Goal: Information Seeking & Learning: Learn about a topic

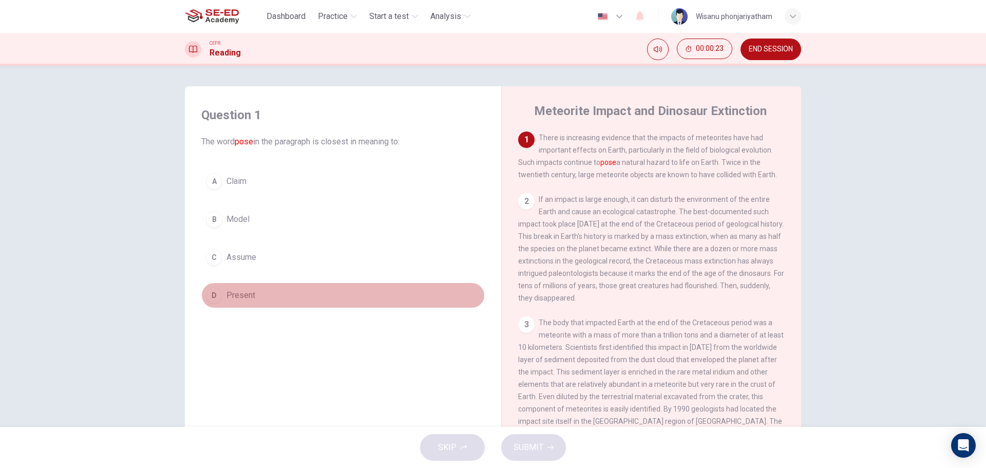
click at [244, 293] on span "Present" at bounding box center [240, 295] width 29 height 12
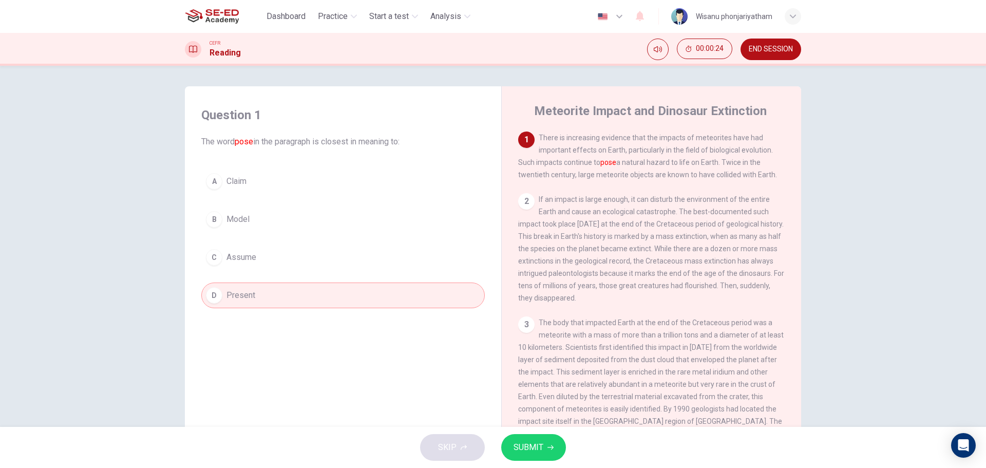
click at [534, 451] on span "SUBMIT" at bounding box center [529, 447] width 30 height 14
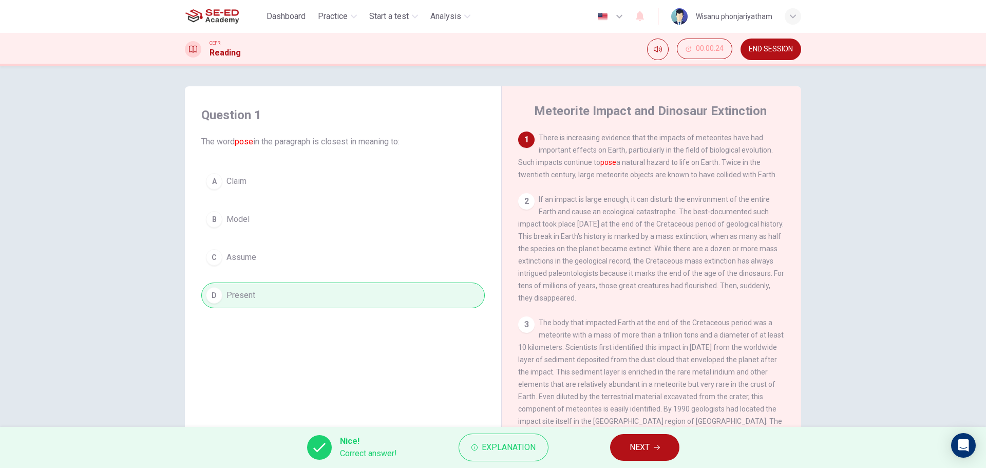
click at [666, 440] on button "NEXT" at bounding box center [644, 447] width 69 height 27
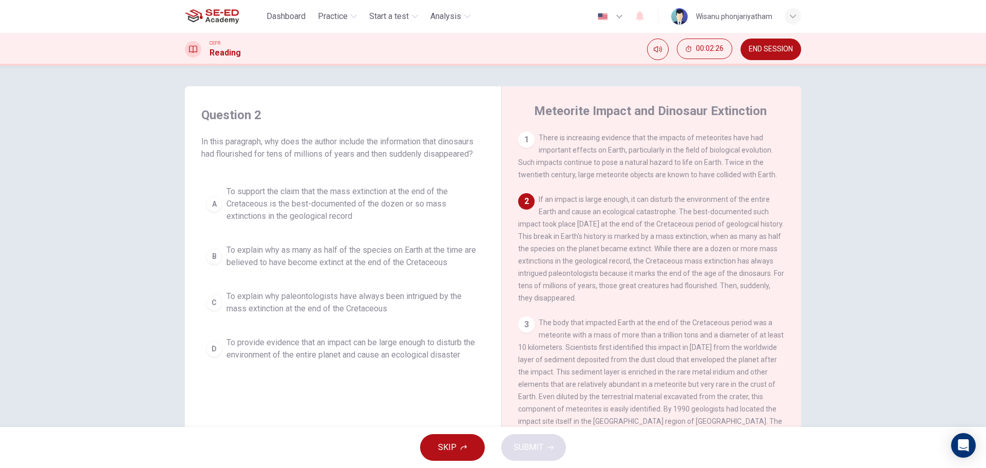
click at [350, 311] on span "To explain why paleontologists have always been intrigued by the mass extinctio…" at bounding box center [353, 302] width 254 height 25
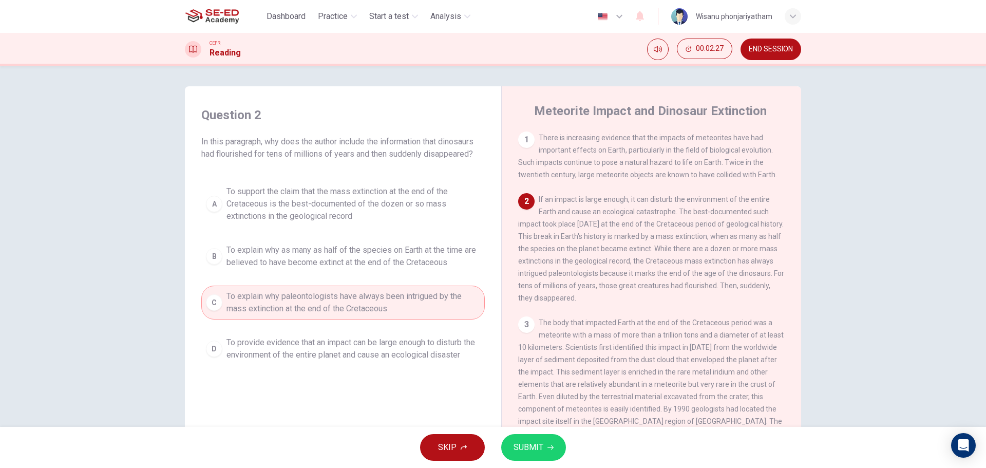
click at [534, 445] on span "SUBMIT" at bounding box center [529, 447] width 30 height 14
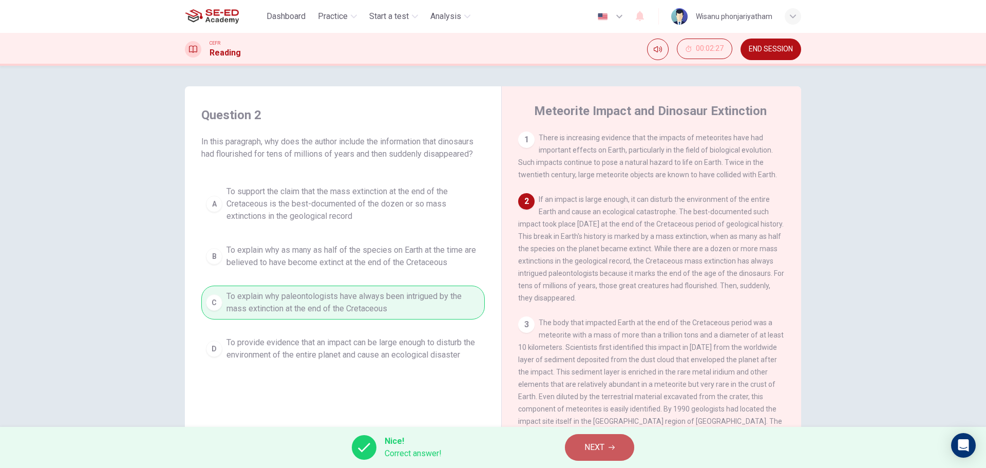
click at [612, 439] on button "NEXT" at bounding box center [599, 447] width 69 height 27
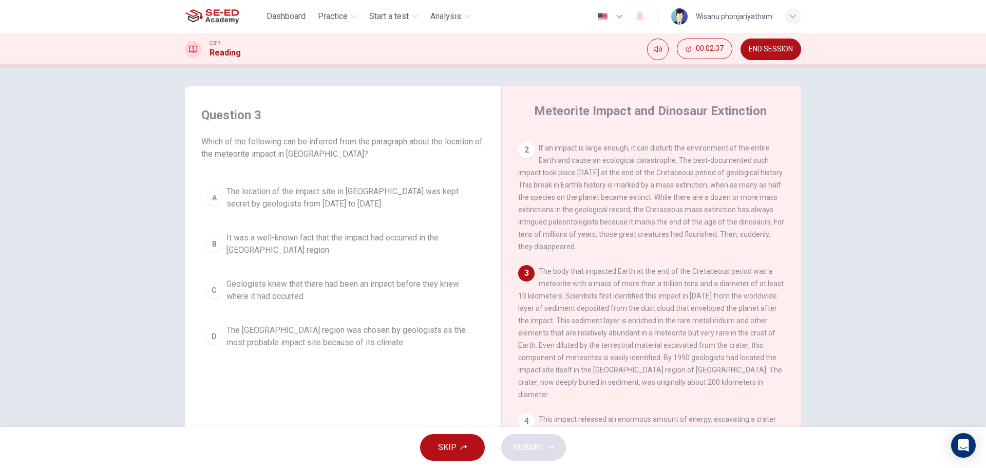
scroll to position [154, 0]
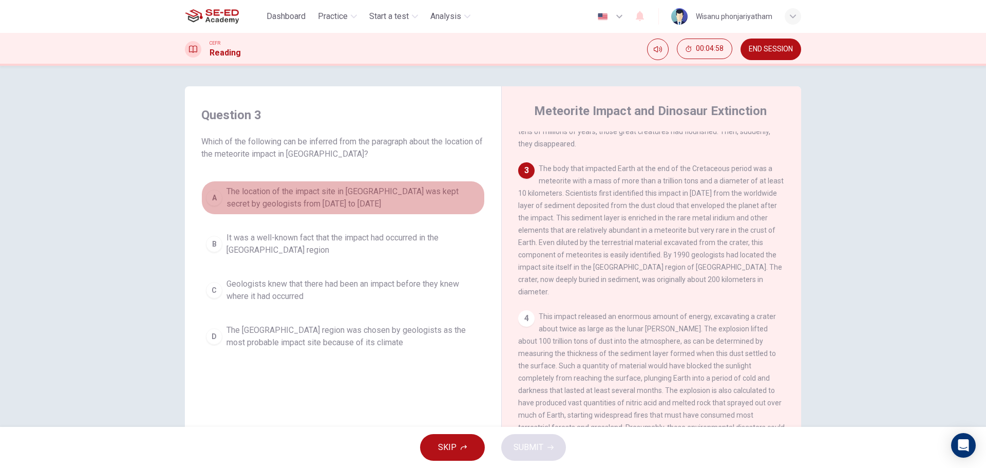
click at [301, 198] on span "The location of the impact site in [GEOGRAPHIC_DATA] was kept secret by geologi…" at bounding box center [353, 197] width 254 height 25
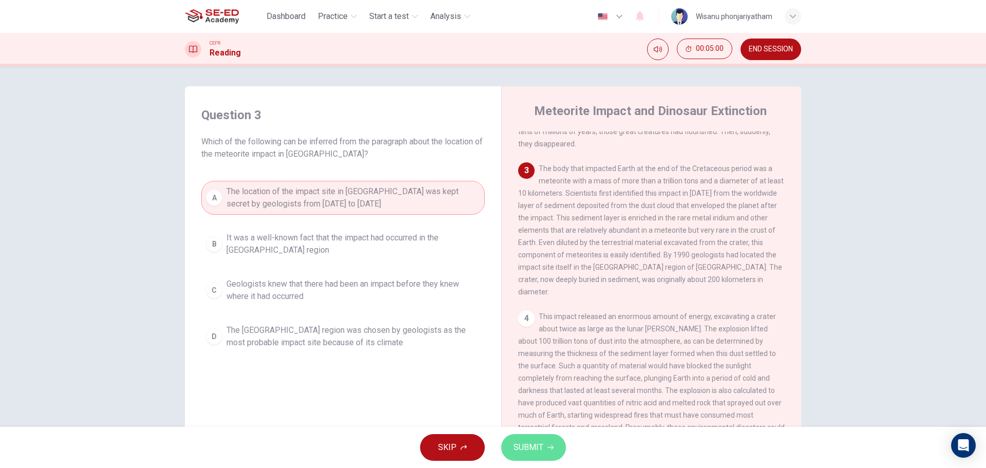
click at [532, 451] on span "SUBMIT" at bounding box center [529, 447] width 30 height 14
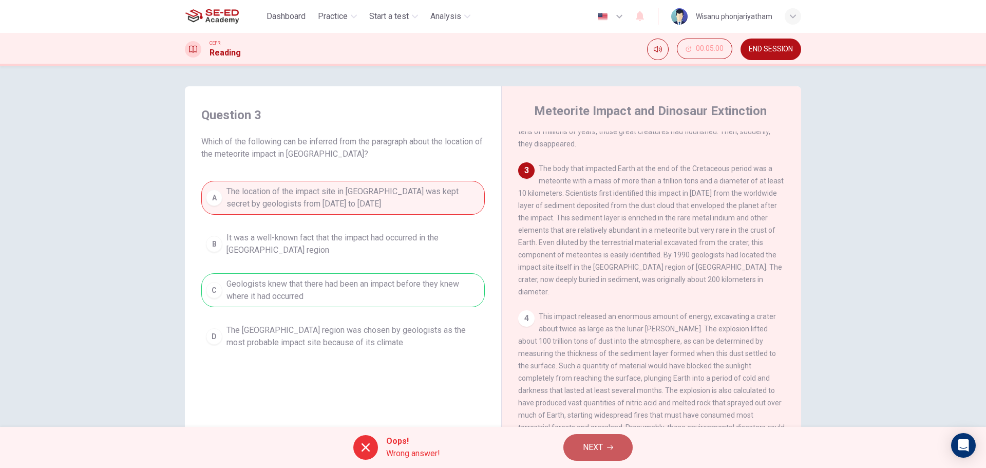
click at [610, 444] on button "NEXT" at bounding box center [597, 447] width 69 height 27
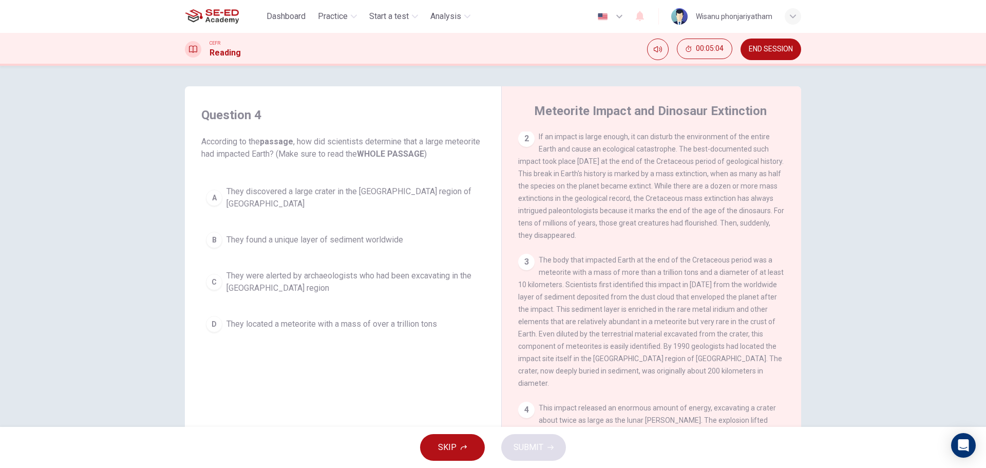
scroll to position [0, 0]
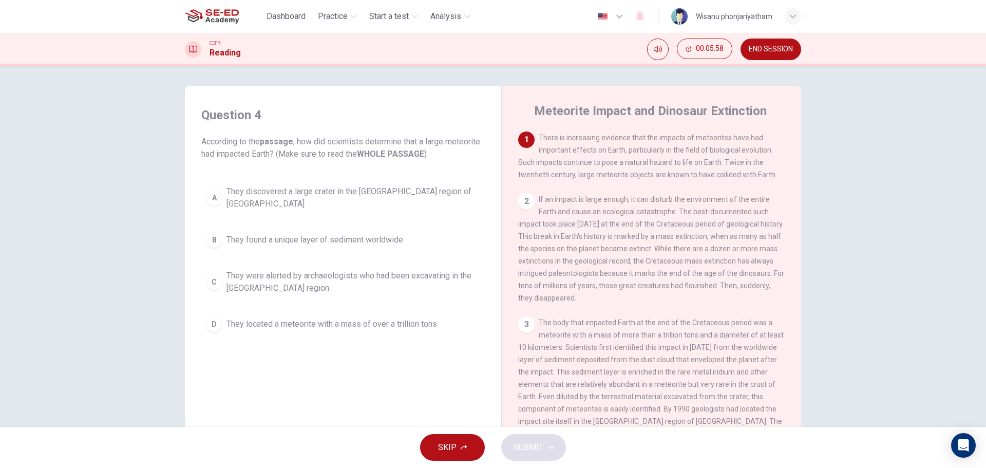
drag, startPoint x: 349, startPoint y: 155, endPoint x: 411, endPoint y: 155, distance: 62.1
click at [411, 155] on span "According to the passage , how did scientists determine that a large meteorite …" at bounding box center [342, 148] width 283 height 25
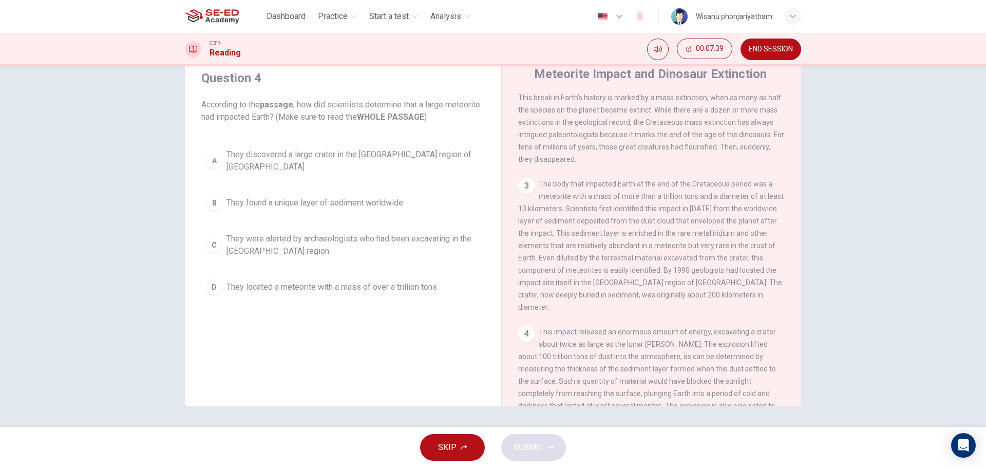
scroll to position [103, 0]
click at [296, 281] on span "They located a meteorite with a mass of over a trillion tons" at bounding box center [331, 287] width 211 height 12
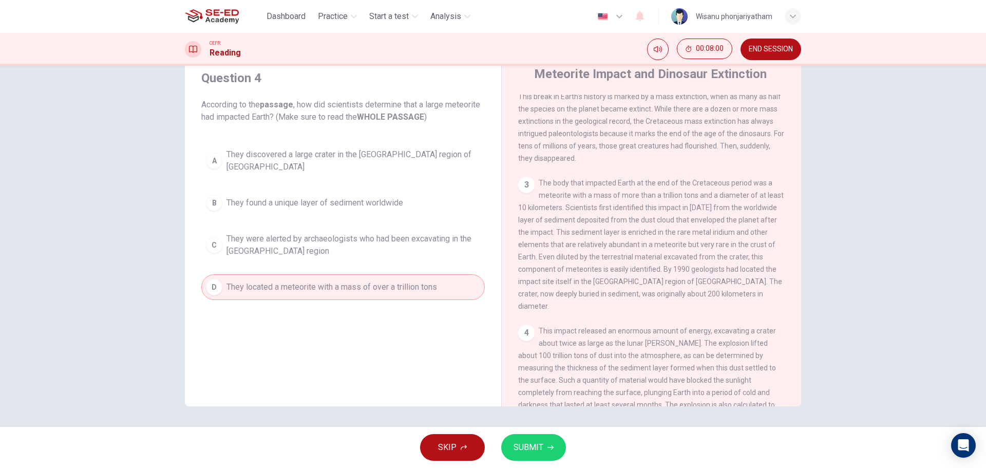
click at [533, 449] on span "SUBMIT" at bounding box center [529, 447] width 30 height 14
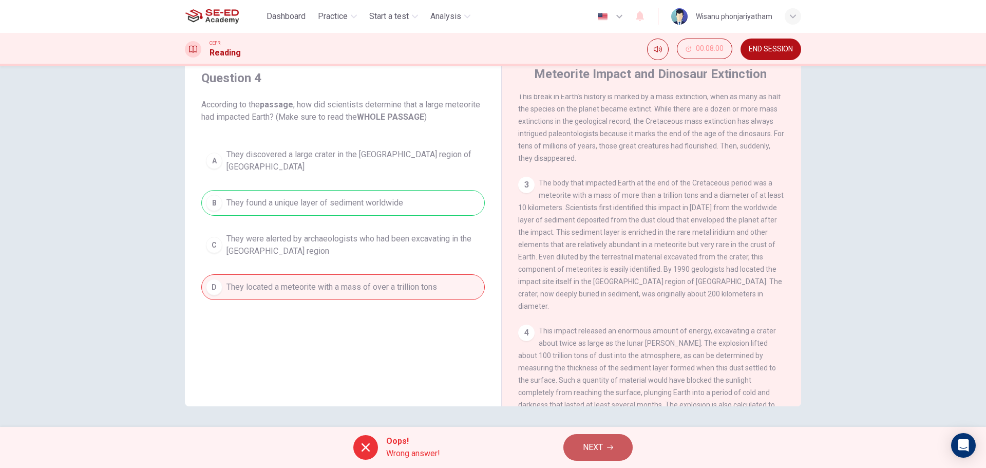
click at [586, 436] on button "NEXT" at bounding box center [597, 447] width 69 height 27
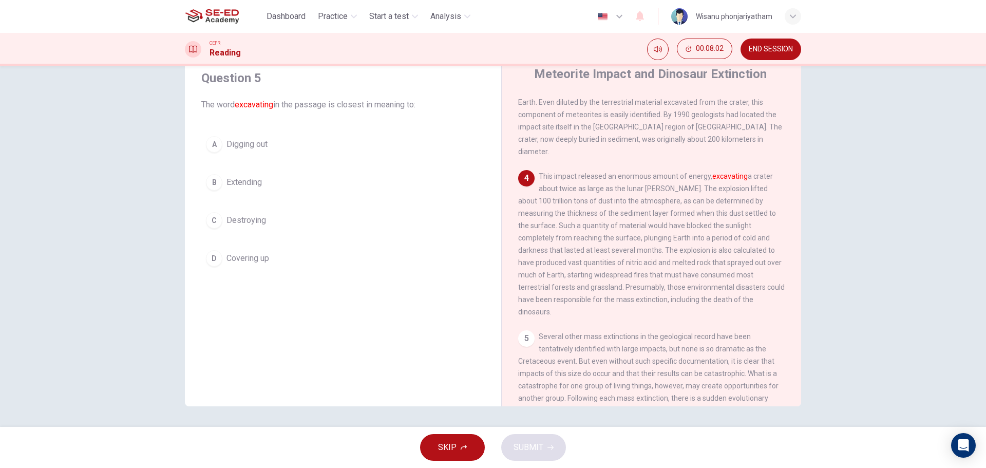
scroll to position [257, 0]
click at [250, 148] on span "Digging out" at bounding box center [246, 144] width 41 height 12
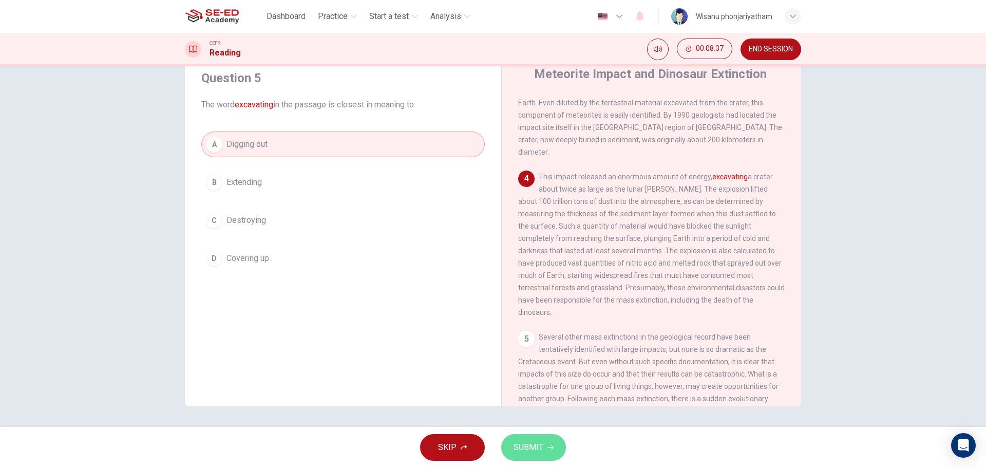
click at [520, 445] on span "SUBMIT" at bounding box center [529, 447] width 30 height 14
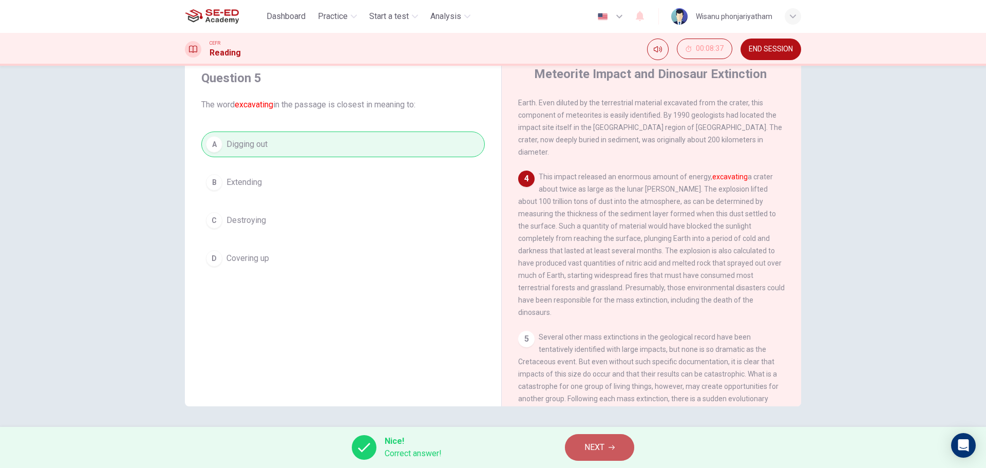
click at [602, 441] on span "NEXT" at bounding box center [594, 447] width 20 height 14
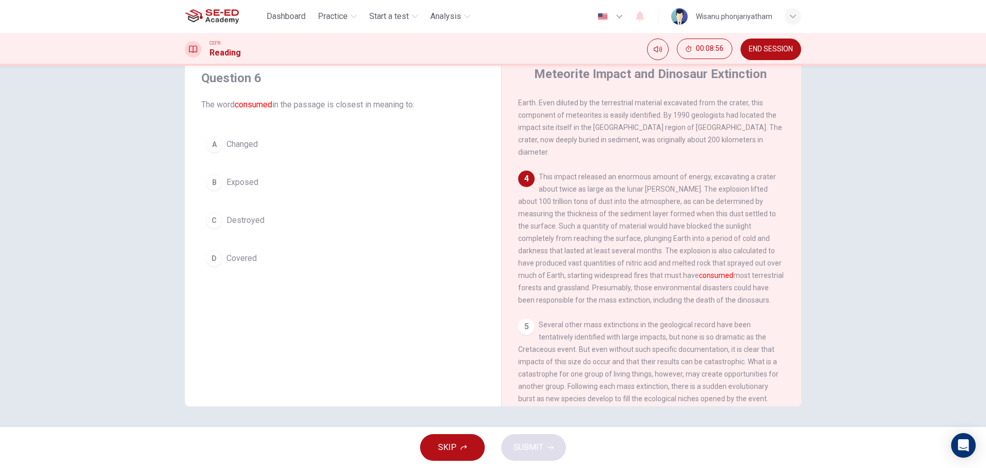
click at [216, 255] on div "D" at bounding box center [214, 258] width 16 height 16
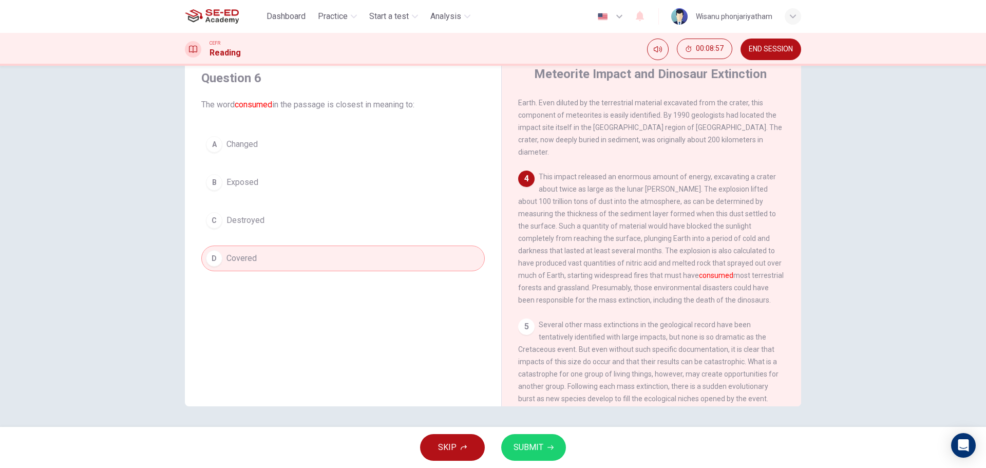
click at [523, 441] on span "SUBMIT" at bounding box center [529, 447] width 30 height 14
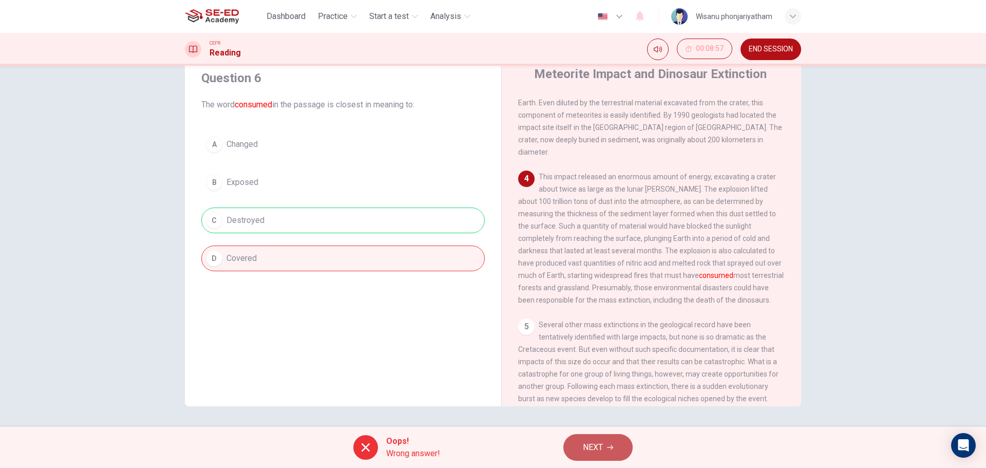
click at [615, 450] on button "NEXT" at bounding box center [597, 447] width 69 height 27
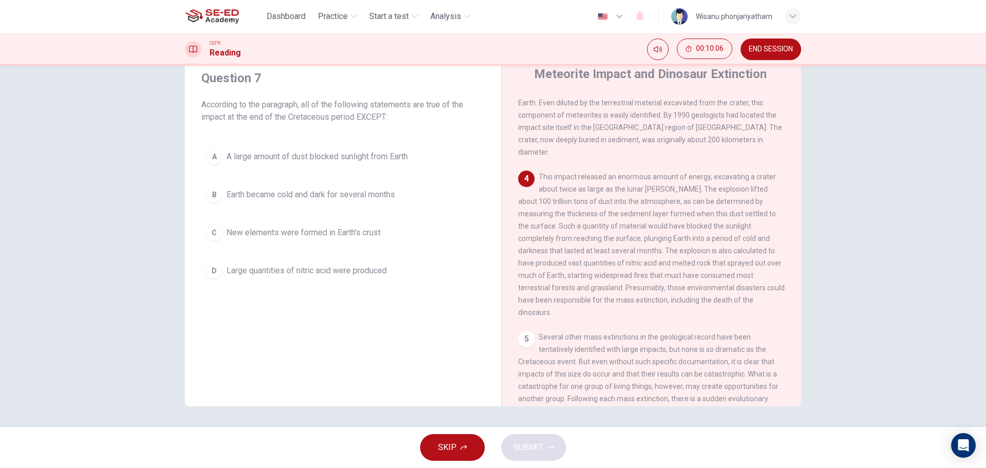
click at [334, 236] on span "New elements were formed in Earth's crust" at bounding box center [303, 232] width 154 height 12
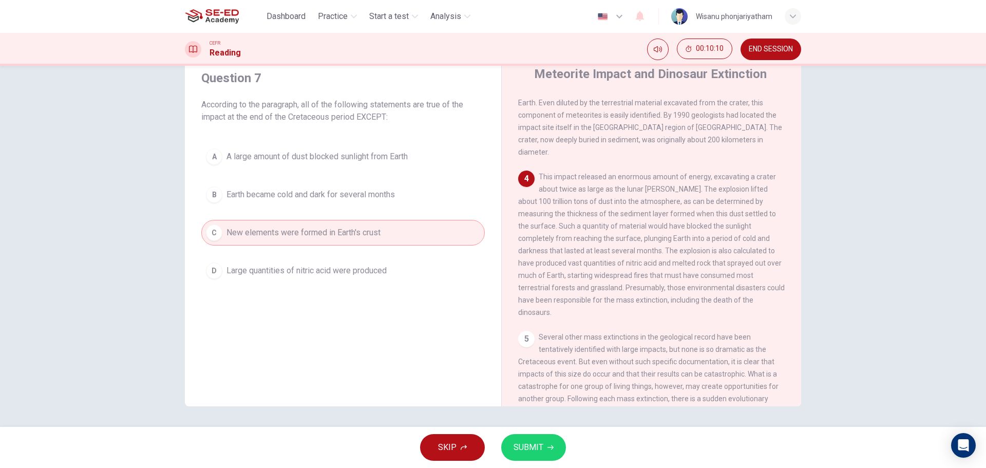
click at [521, 443] on span "SUBMIT" at bounding box center [529, 447] width 30 height 14
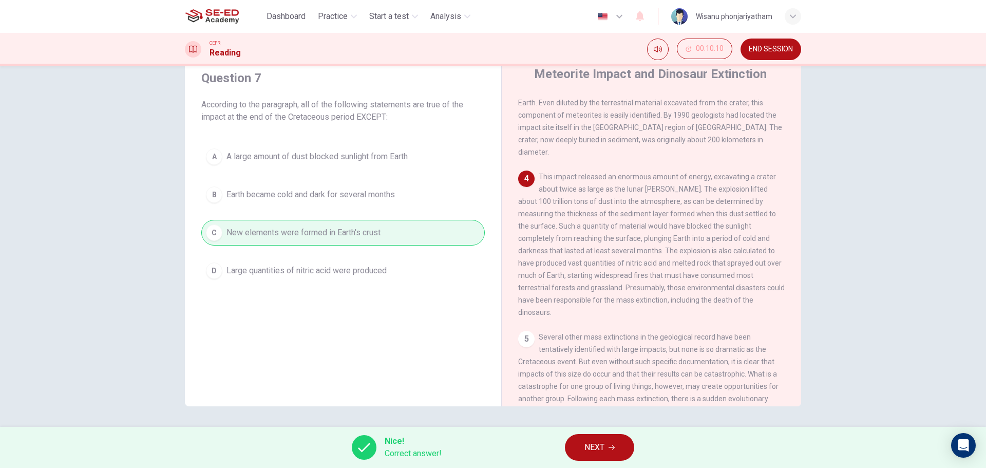
click at [596, 445] on span "NEXT" at bounding box center [594, 447] width 20 height 14
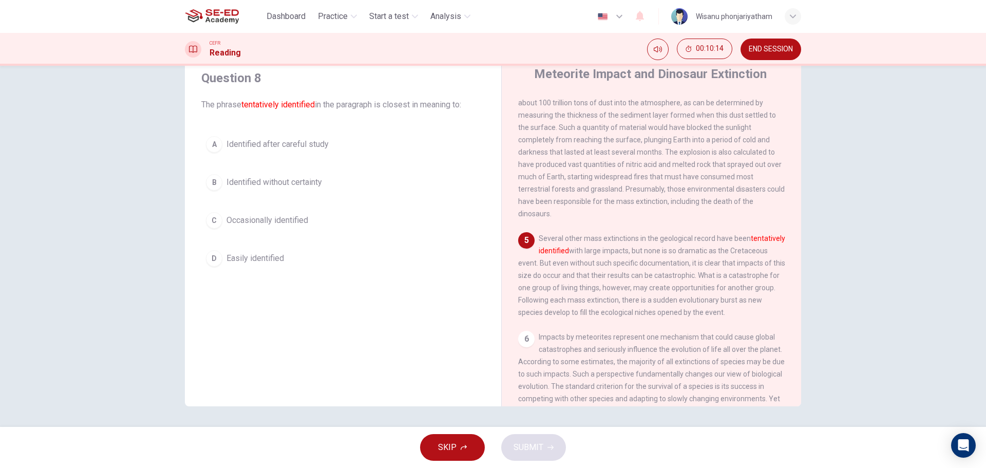
scroll to position [359, 0]
click at [270, 144] on span "Identified after careful study" at bounding box center [277, 144] width 102 height 12
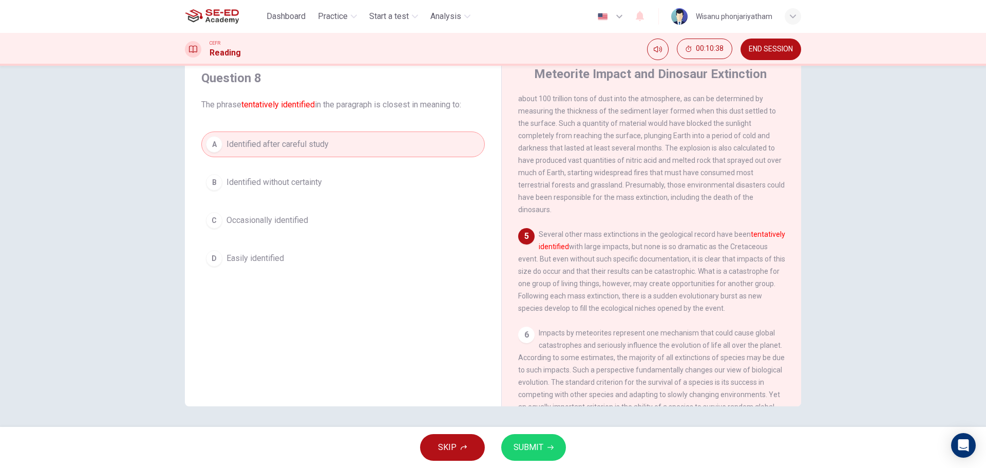
click at [550, 449] on icon "button" at bounding box center [550, 447] width 6 height 6
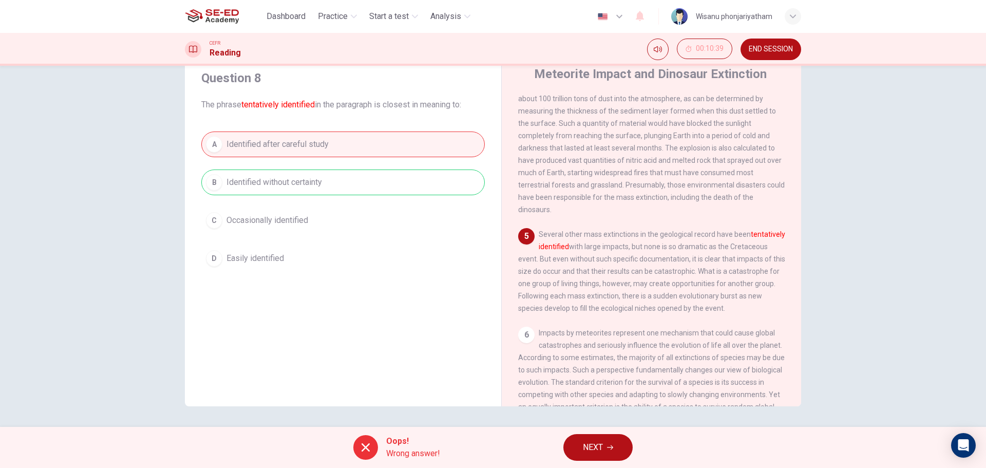
click at [594, 443] on span "NEXT" at bounding box center [593, 447] width 20 height 14
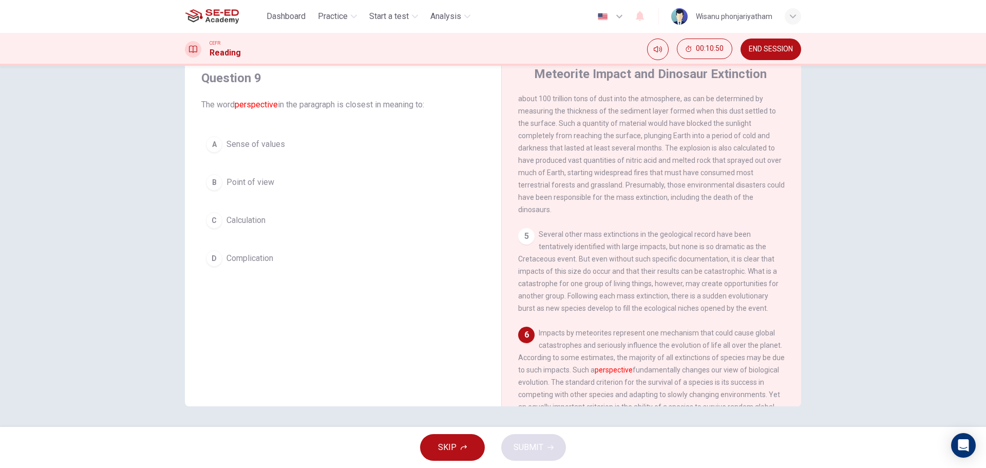
scroll to position [411, 0]
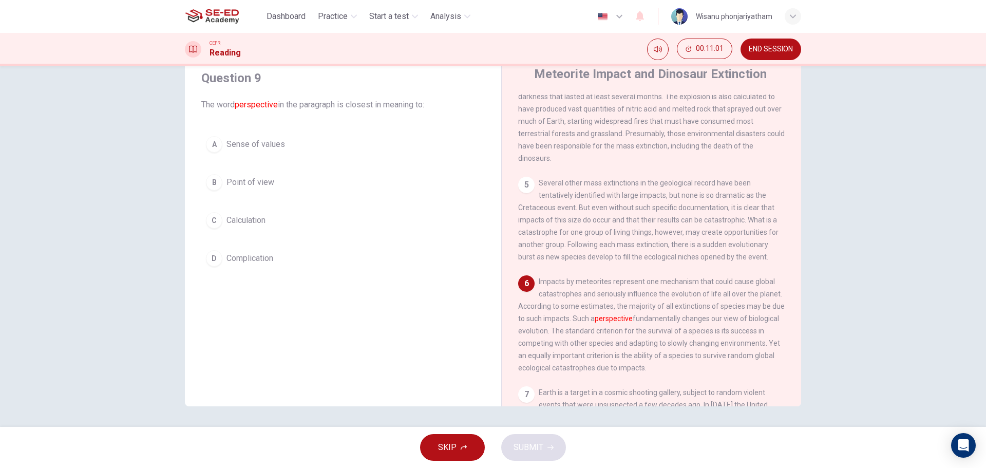
click at [264, 192] on button "B Point of view" at bounding box center [342, 182] width 283 height 26
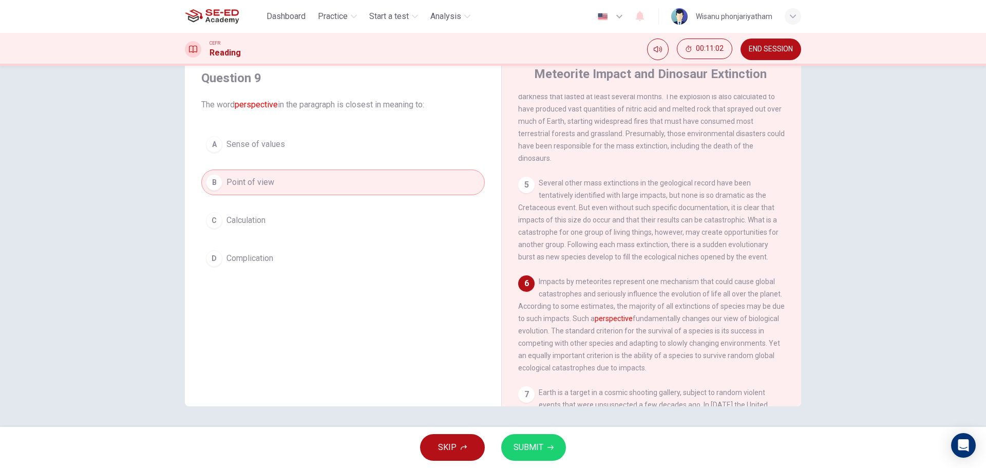
click at [516, 449] on span "SUBMIT" at bounding box center [529, 447] width 30 height 14
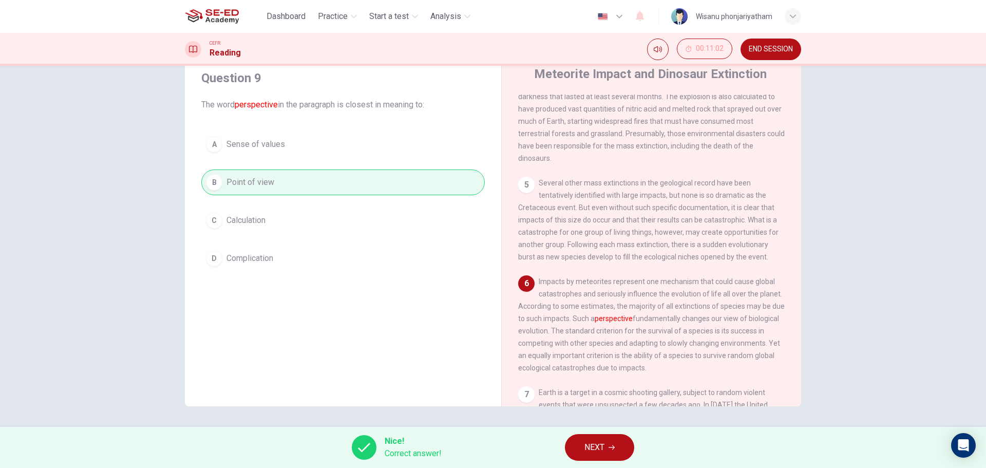
click at [587, 442] on span "NEXT" at bounding box center [594, 447] width 20 height 14
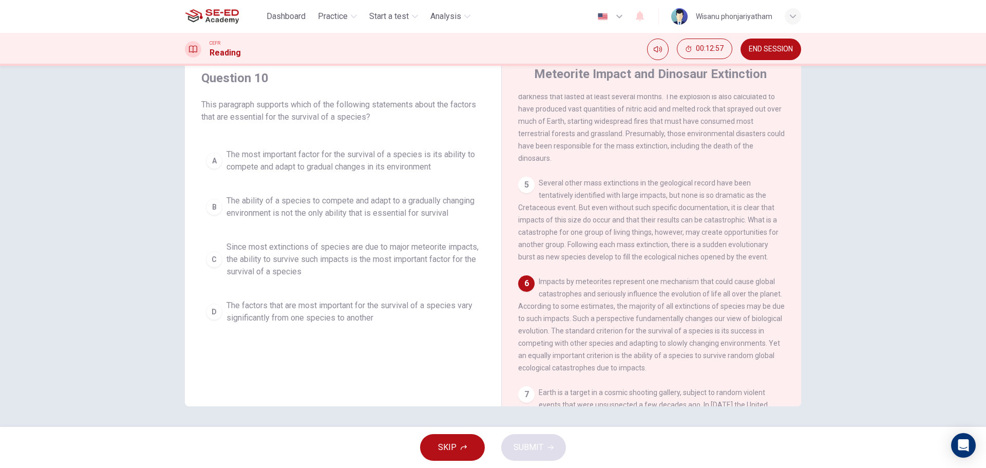
click at [275, 264] on span "Since most extinctions of species are due to major meteorite impacts, the abili…" at bounding box center [353, 259] width 254 height 37
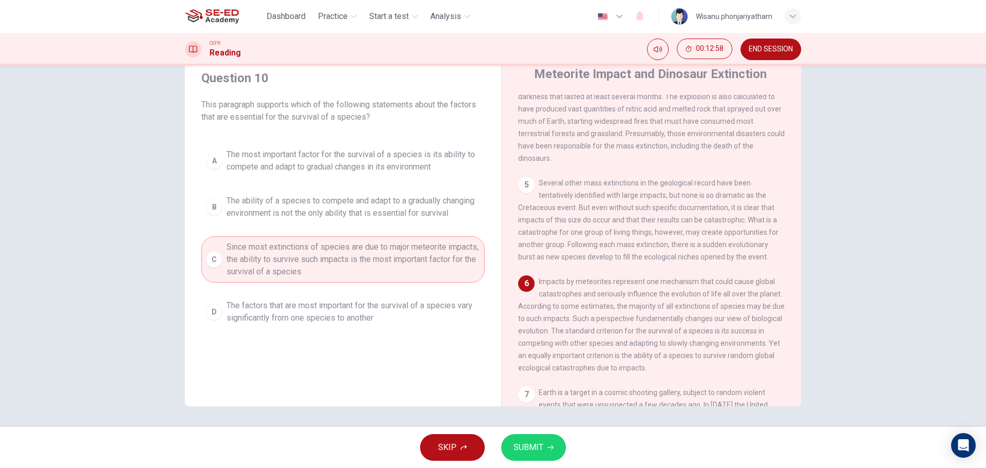
click at [543, 460] on button "SUBMIT" at bounding box center [533, 447] width 65 height 27
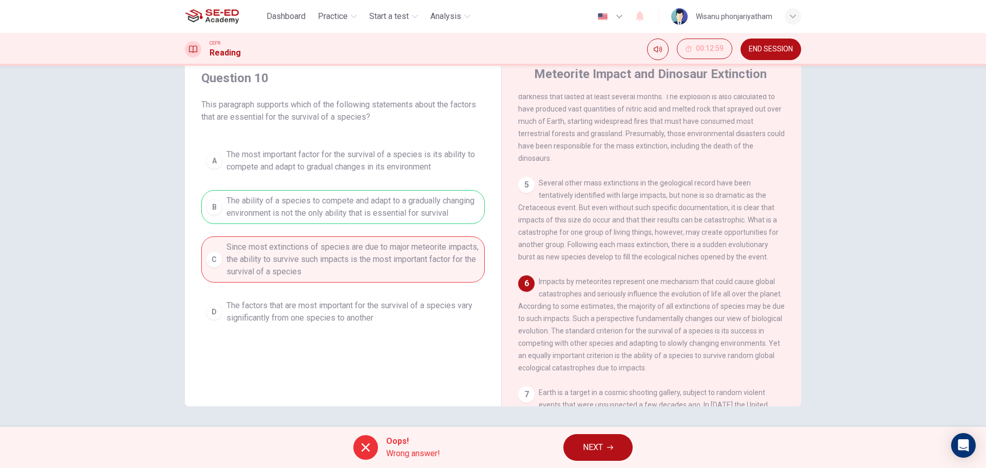
click at [593, 450] on span "NEXT" at bounding box center [593, 447] width 20 height 14
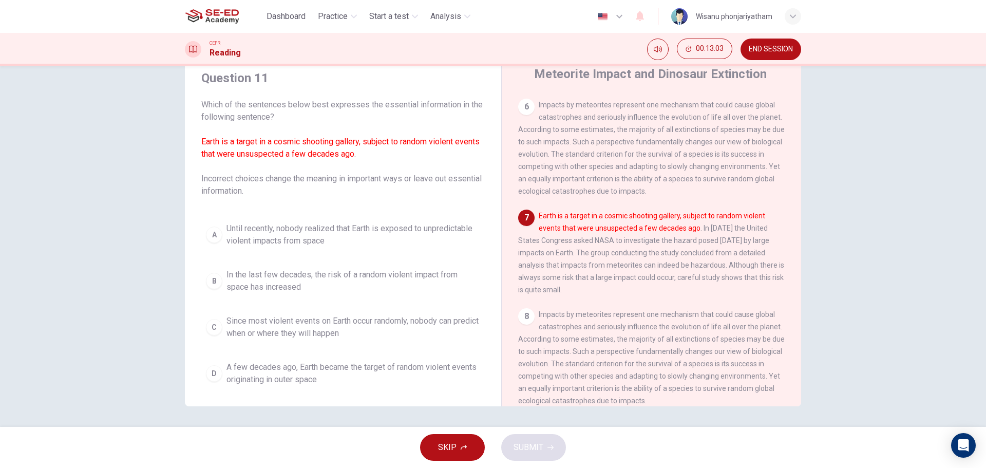
scroll to position [609, 0]
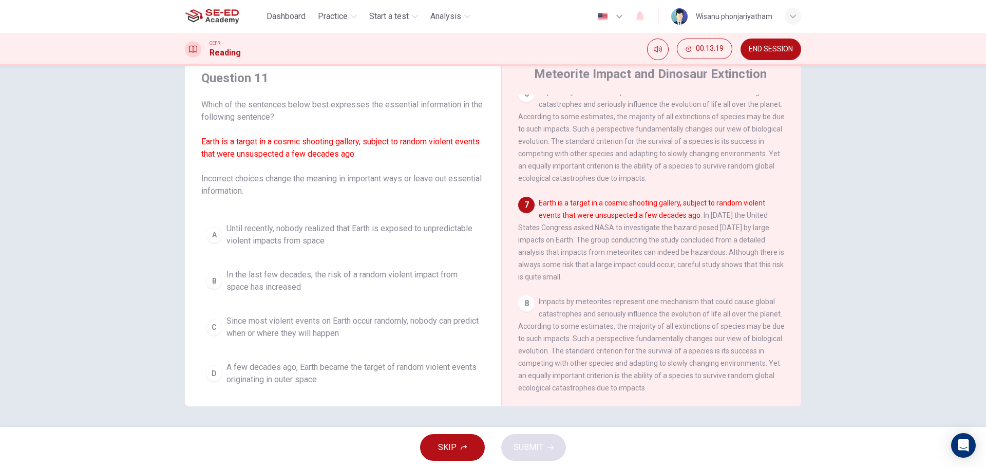
click at [335, 325] on span "Since most violent events on Earth occur randomly, nobody can predict when or w…" at bounding box center [353, 327] width 254 height 25
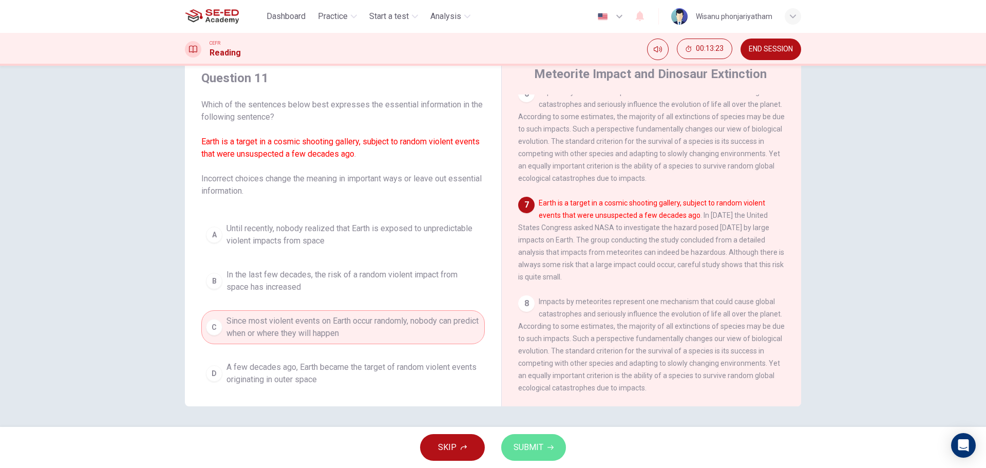
click at [533, 454] on span "SUBMIT" at bounding box center [529, 447] width 30 height 14
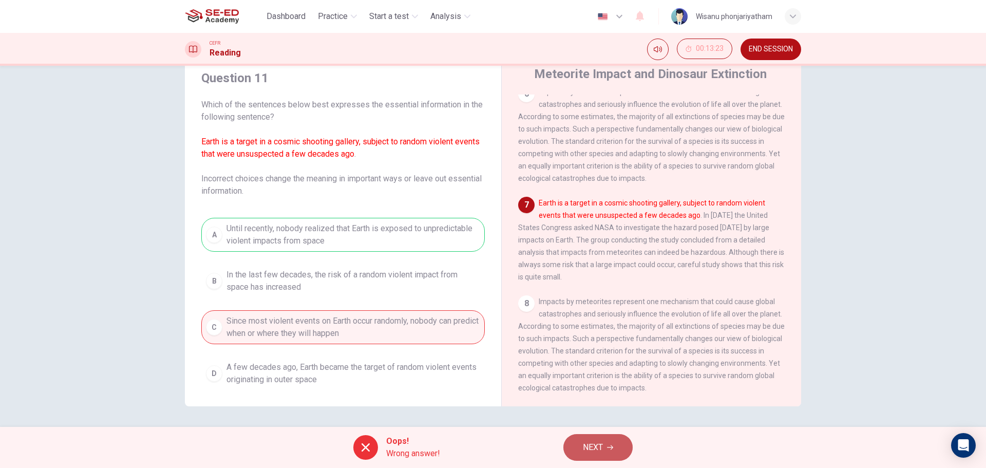
click at [589, 447] on span "NEXT" at bounding box center [593, 447] width 20 height 14
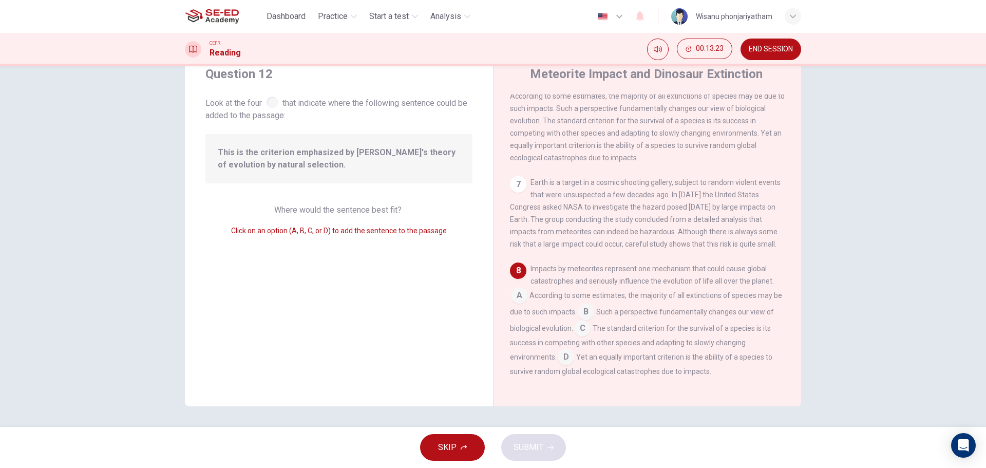
scroll to position [624, 0]
click at [594, 315] on input at bounding box center [586, 313] width 16 height 16
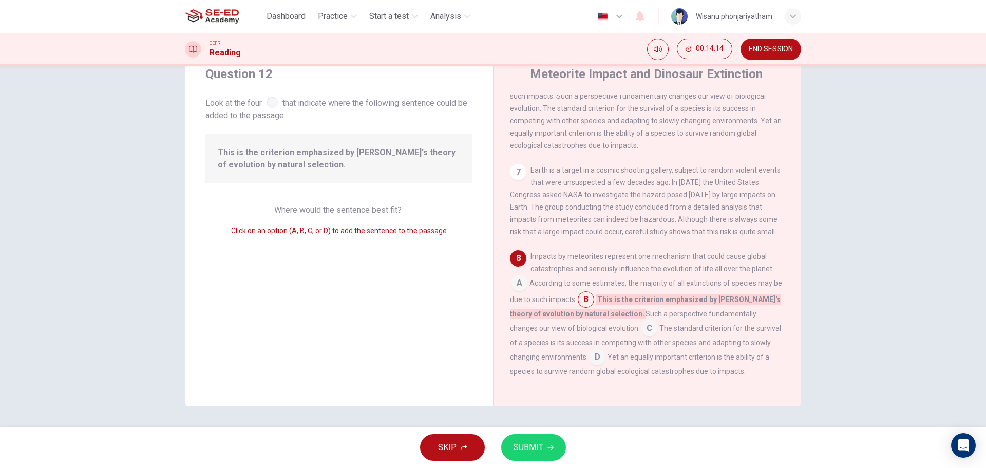
click at [522, 448] on span "SUBMIT" at bounding box center [529, 447] width 30 height 14
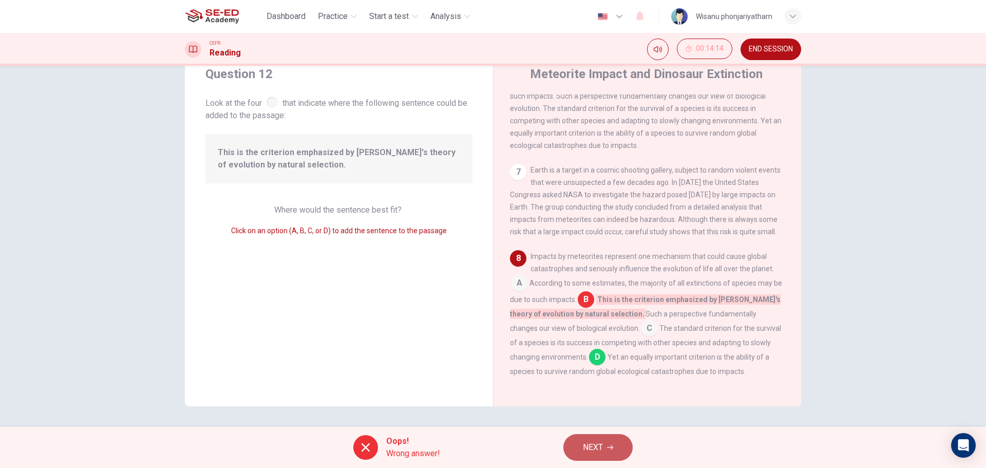
click at [610, 445] on icon "button" at bounding box center [610, 447] width 6 height 6
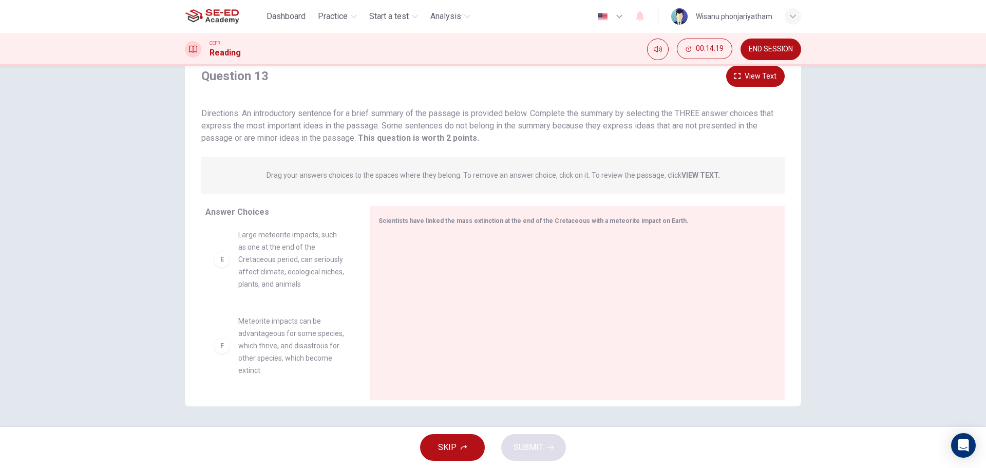
scroll to position [0, 0]
click at [708, 175] on strong "VIEW TEXT." at bounding box center [700, 175] width 39 height 8
click at [690, 175] on strong "VIEW TEXT." at bounding box center [700, 175] width 39 height 8
drag, startPoint x: 406, startPoint y: 173, endPoint x: 640, endPoint y: 173, distance: 234.2
click at [640, 173] on p "Drag your answers choices to the spaces where they belong. To remove an answer …" at bounding box center [493, 175] width 453 height 8
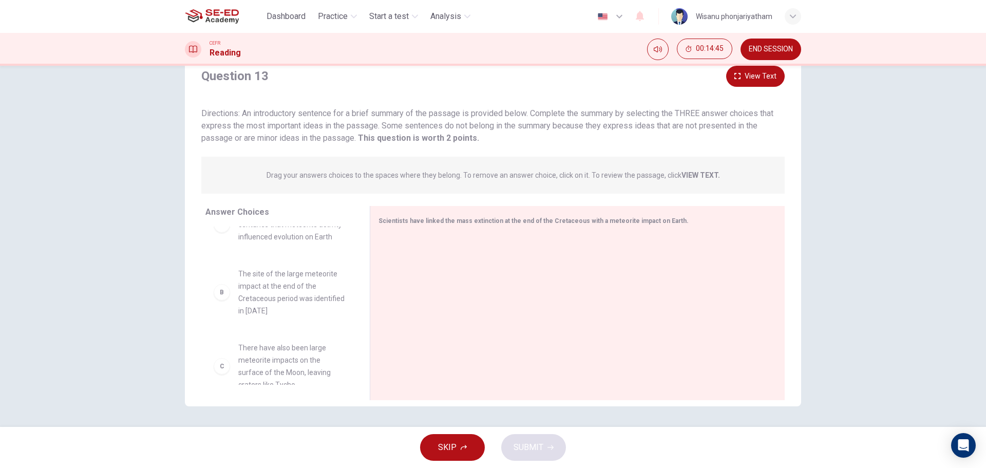
scroll to position [51, 0]
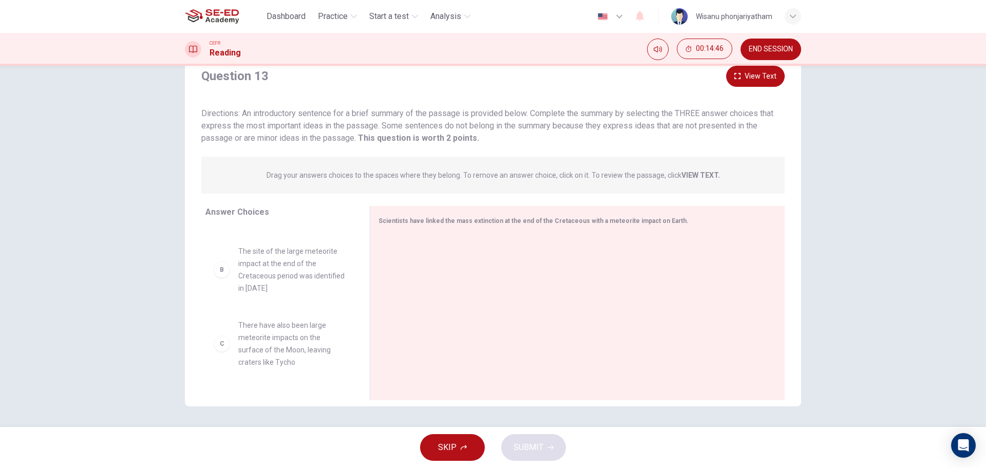
click at [281, 288] on span "The site of the large meteorite impact at the end of the Cretaceous period was …" at bounding box center [291, 269] width 107 height 49
click at [755, 75] on button "View Text" at bounding box center [755, 76] width 59 height 21
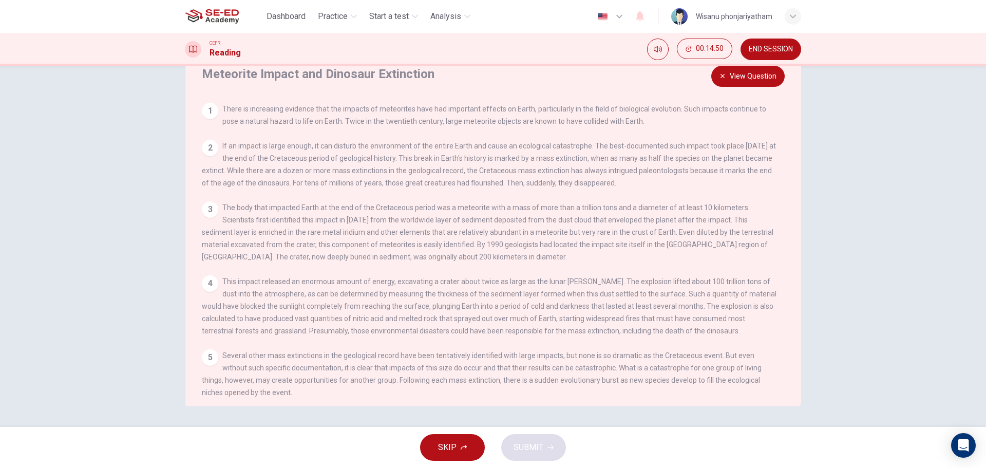
scroll to position [0, 0]
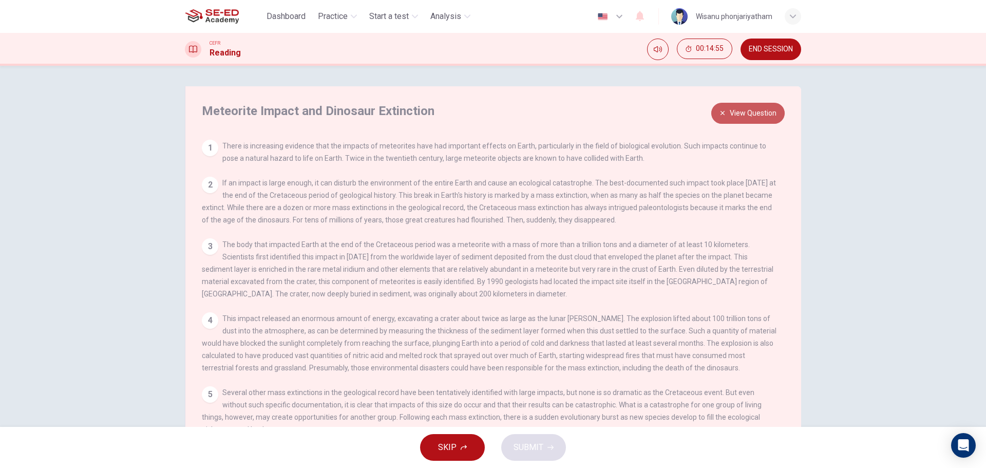
click at [751, 117] on button "View Question" at bounding box center [747, 113] width 73 height 21
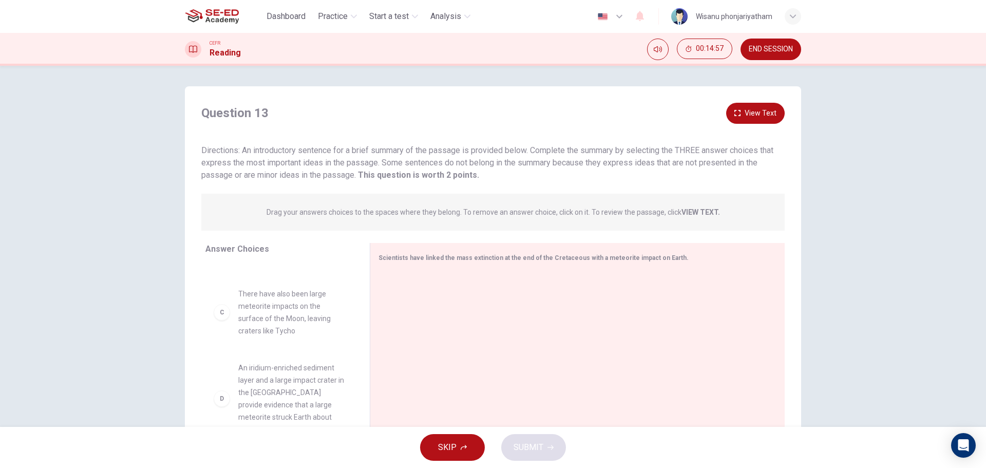
scroll to position [103, 0]
click at [259, 334] on span "There have also been large meteorite impacts on the surface of the Moon, leavin…" at bounding box center [291, 329] width 107 height 49
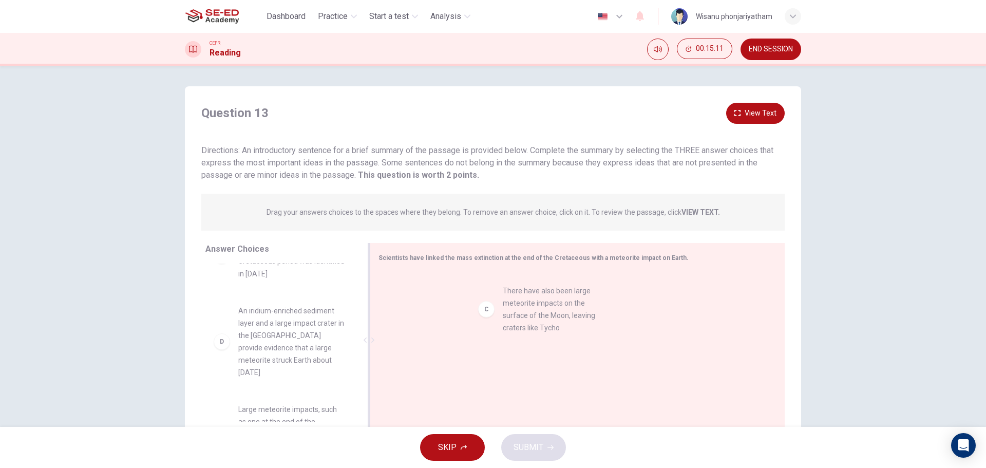
drag, startPoint x: 266, startPoint y: 340, endPoint x: 538, endPoint y: 320, distance: 272.4
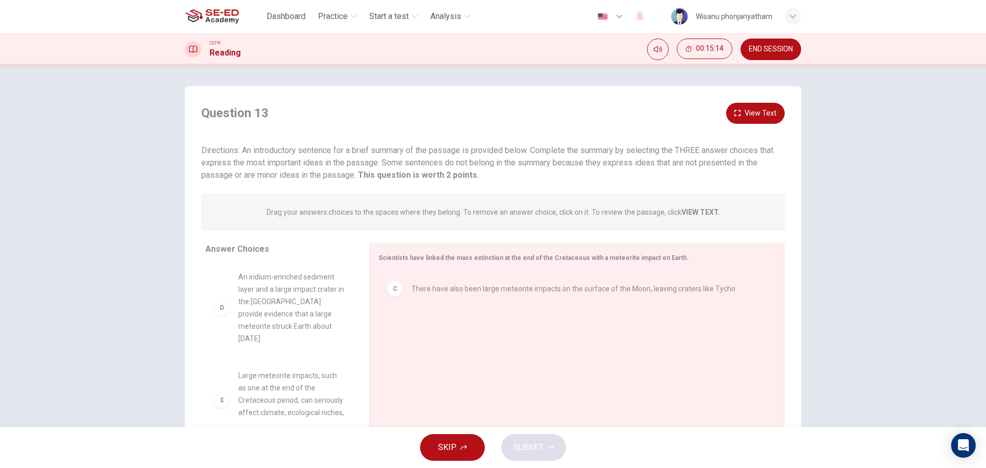
scroll to position [154, 0]
click at [762, 112] on button "View Text" at bounding box center [755, 113] width 59 height 21
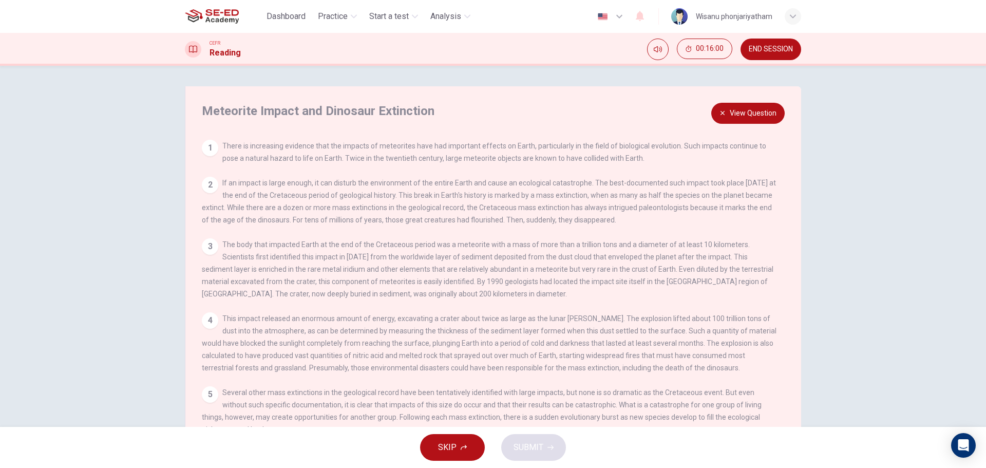
click at [732, 117] on button "View Question" at bounding box center [747, 113] width 73 height 21
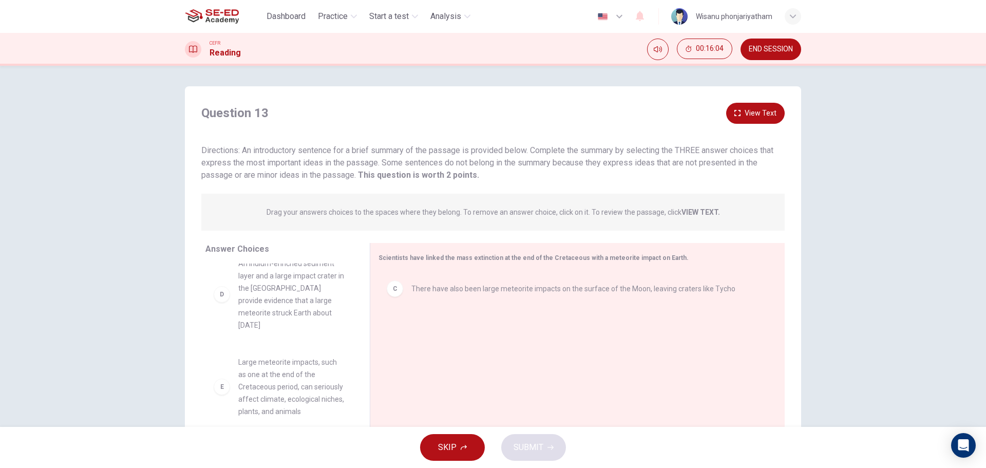
scroll to position [99, 0]
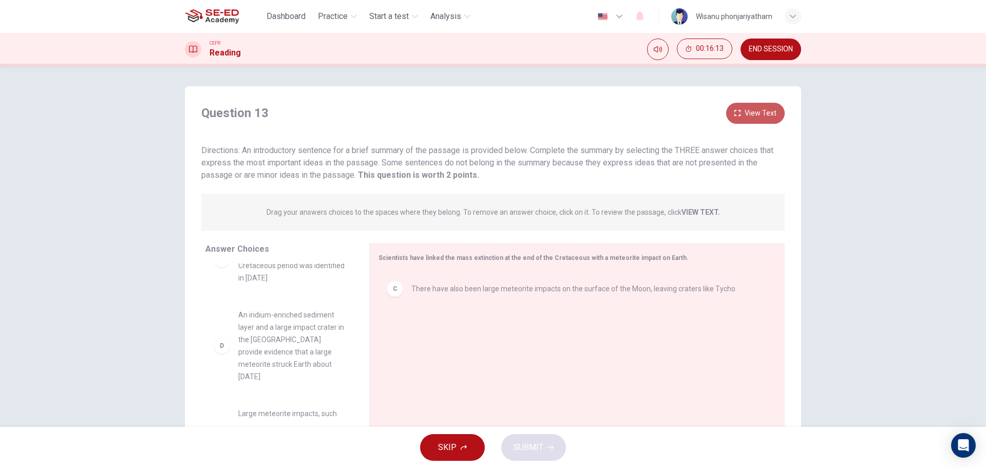
click at [744, 116] on button "View Text" at bounding box center [755, 113] width 59 height 21
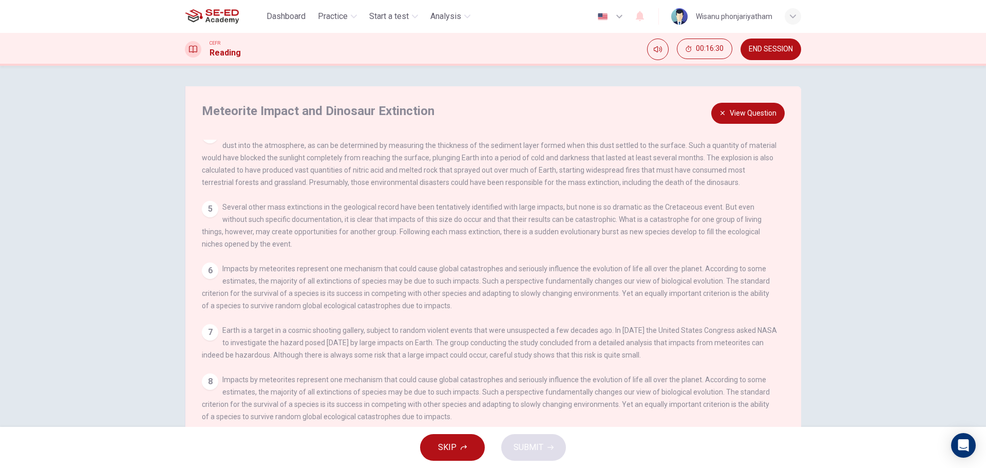
scroll to position [0, 0]
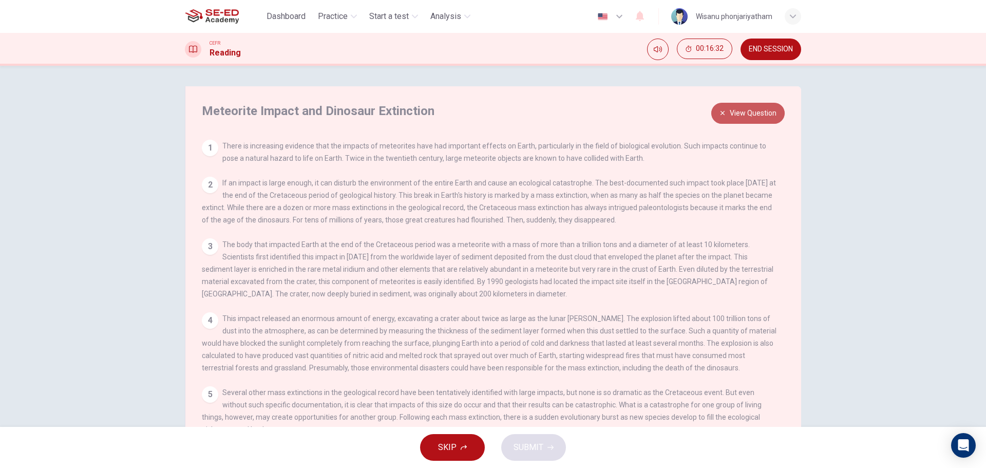
click at [722, 112] on icon "button" at bounding box center [723, 113] width 4 height 4
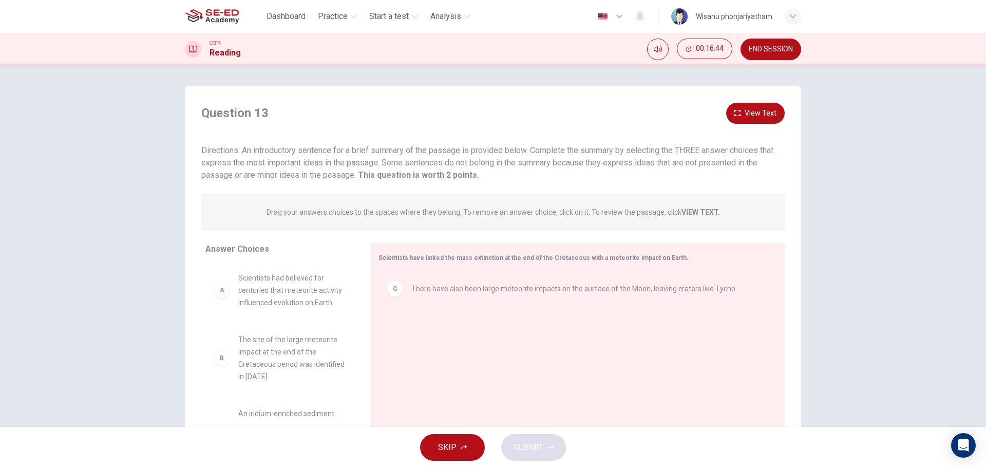
click at [304, 304] on span "Scientists had believed for centuries that meteorite activity influenced evolut…" at bounding box center [291, 290] width 107 height 37
drag, startPoint x: 307, startPoint y: 303, endPoint x: 302, endPoint y: 298, distance: 6.2
click at [306, 302] on span "Scientists had believed for centuries that meteorite activity influenced evolut…" at bounding box center [291, 290] width 107 height 37
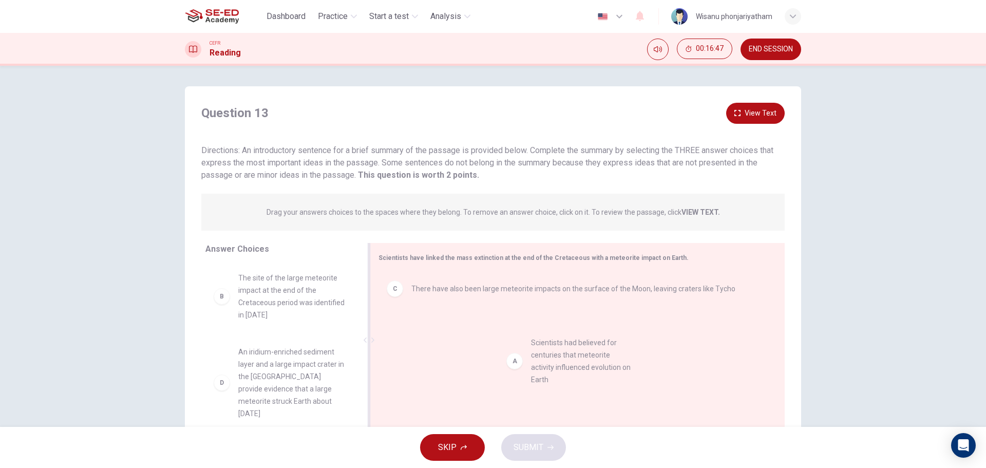
drag, startPoint x: 242, startPoint y: 290, endPoint x: 550, endPoint y: 358, distance: 314.6
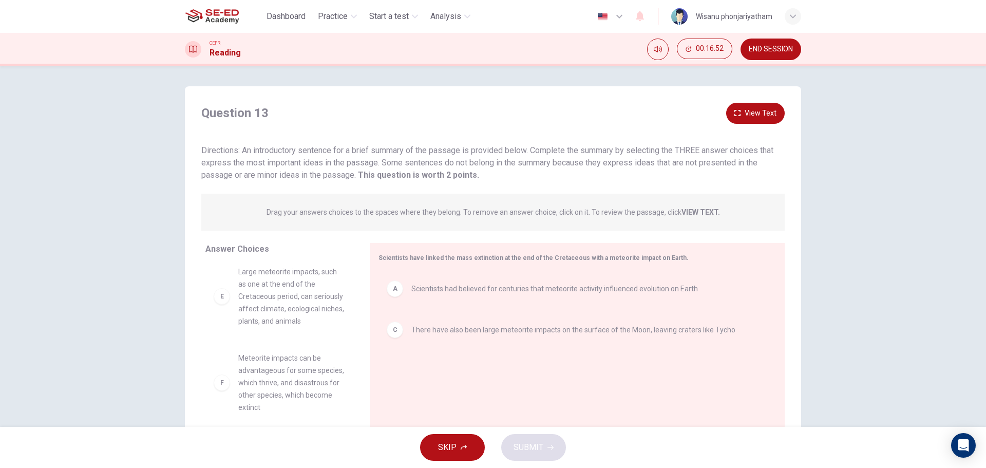
scroll to position [191, 0]
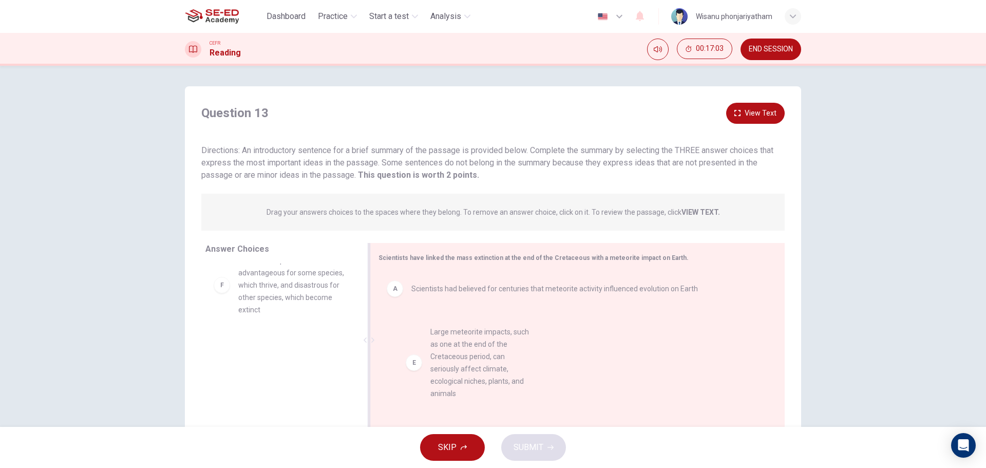
drag, startPoint x: 273, startPoint y: 292, endPoint x: 505, endPoint y: 370, distance: 244.4
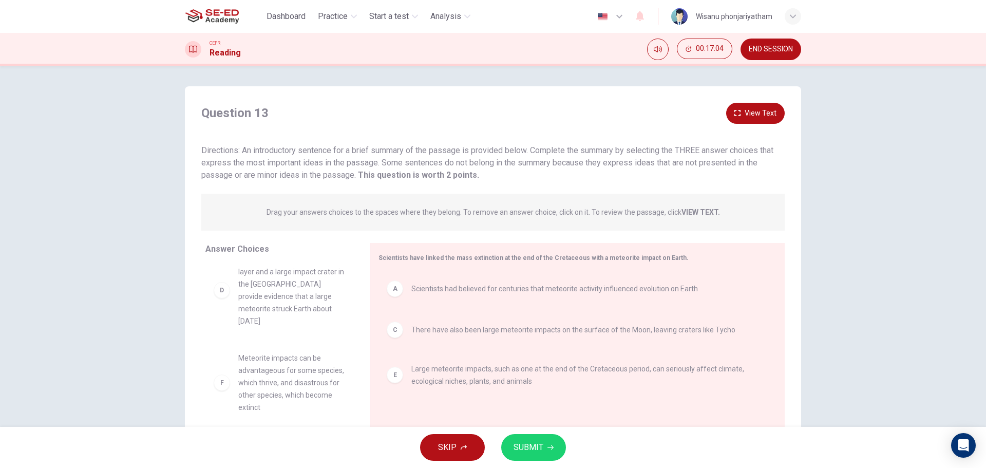
scroll to position [92, 0]
click at [529, 438] on button "SUBMIT" at bounding box center [533, 447] width 65 height 27
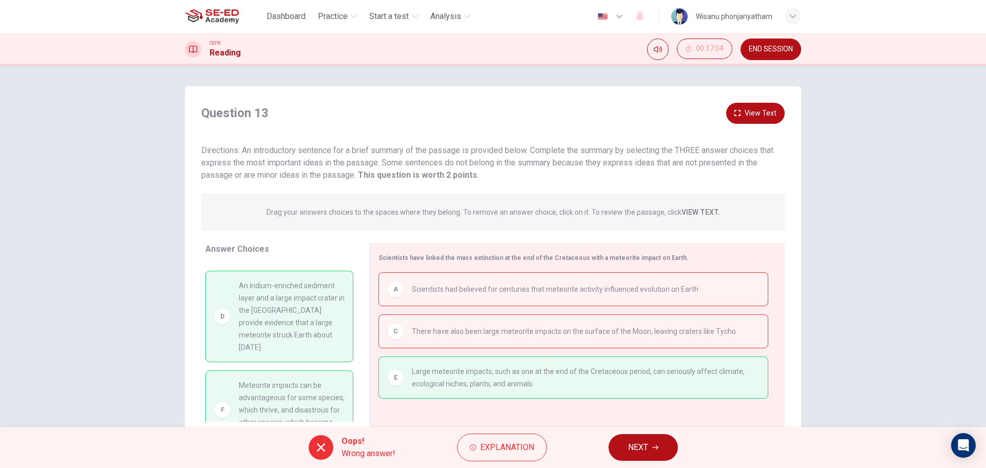
scroll to position [44, 0]
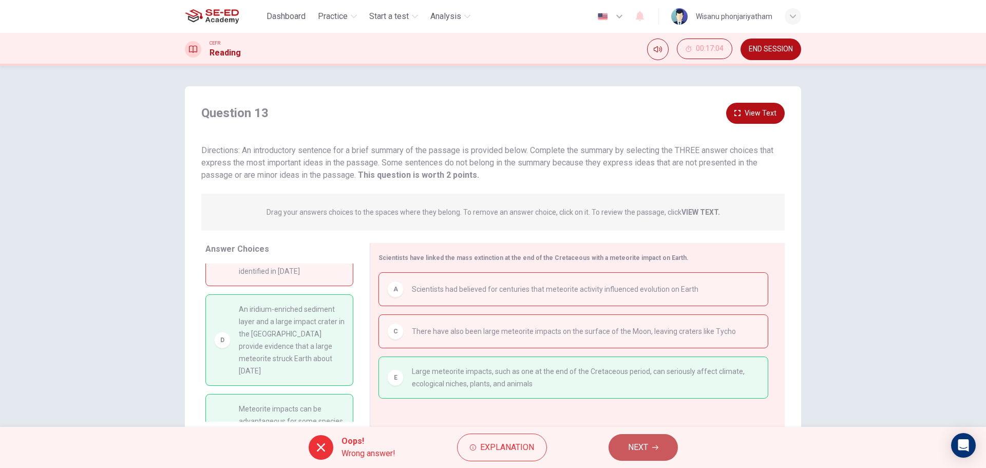
click at [641, 440] on span "NEXT" at bounding box center [638, 447] width 20 height 14
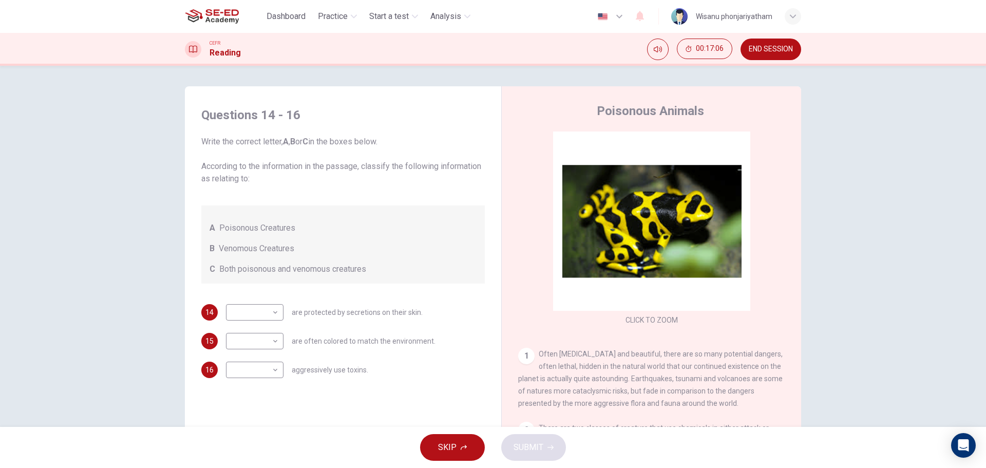
click at [762, 47] on span "END SESSION" at bounding box center [771, 49] width 44 height 8
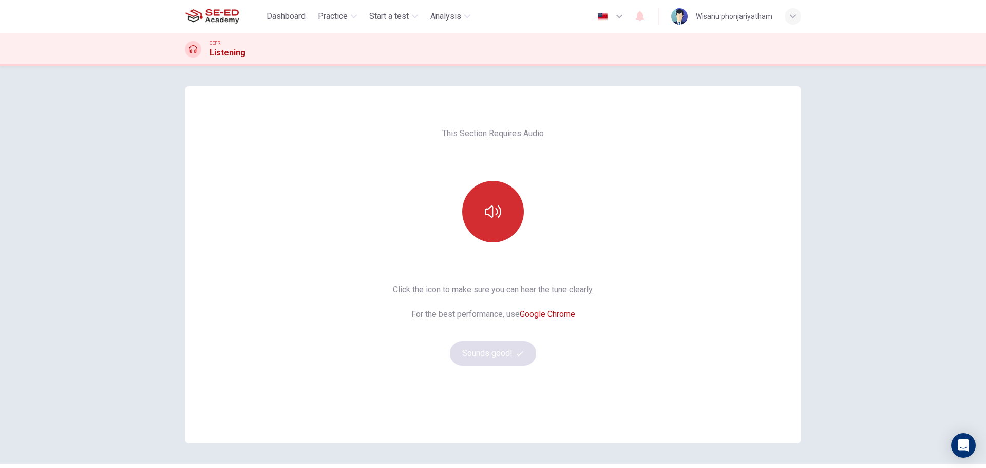
click at [485, 204] on icon "button" at bounding box center [493, 211] width 16 height 16
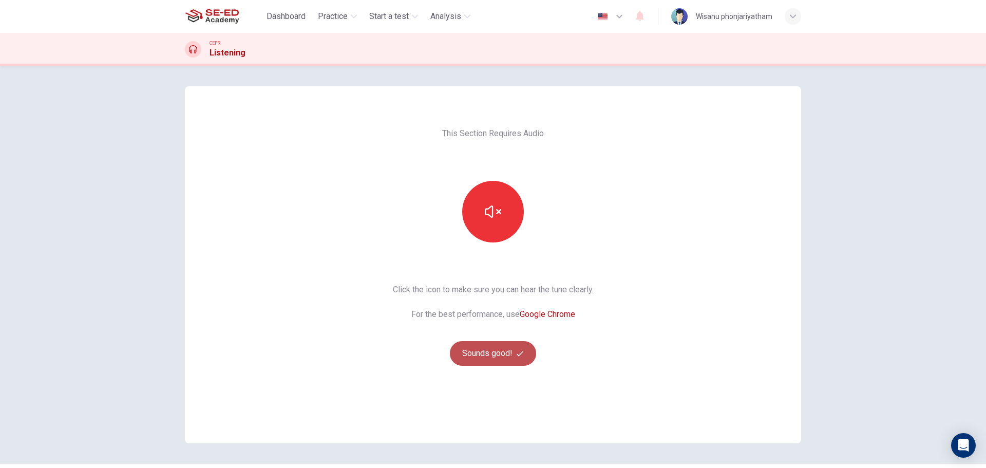
click at [499, 359] on button "Sounds good!" at bounding box center [493, 353] width 86 height 25
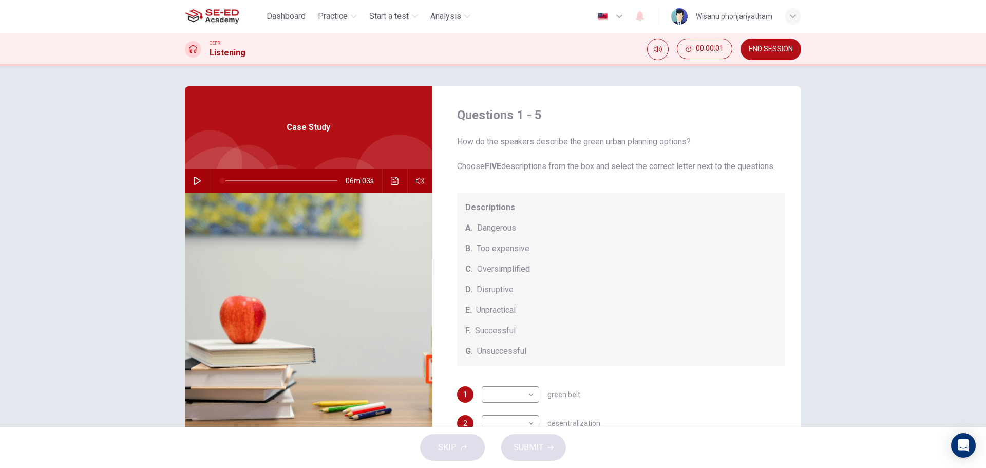
click at [193, 180] on icon "button" at bounding box center [197, 181] width 8 height 8
click at [680, 192] on div "How do the speakers describe the green urban planning options? Choose FIVE desc…" at bounding box center [621, 251] width 328 height 230
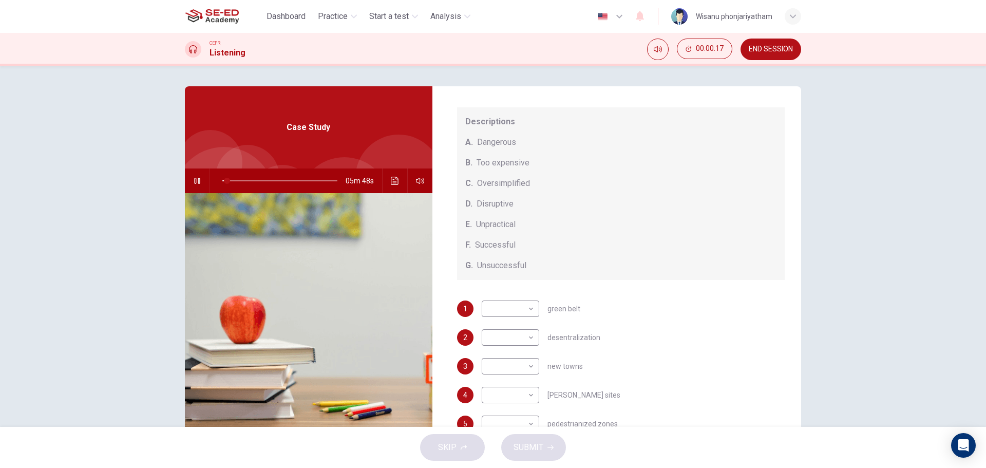
scroll to position [103, 0]
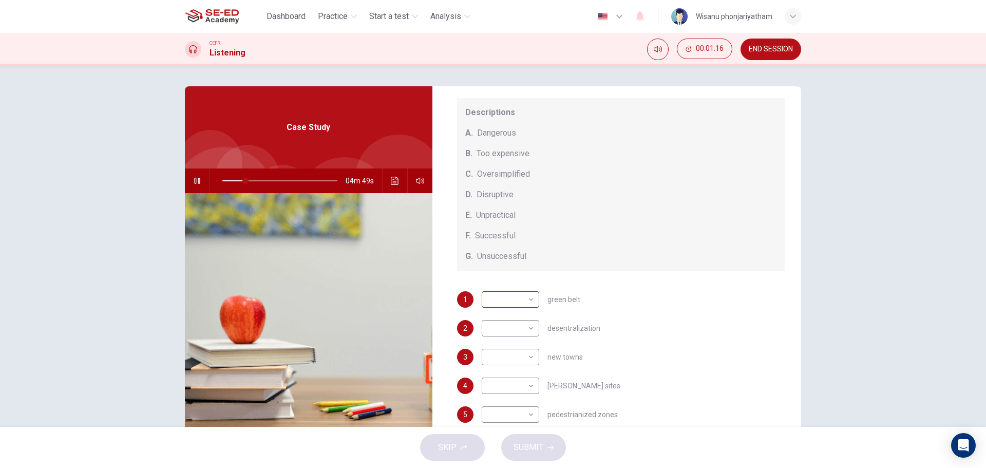
click at [507, 299] on body "This site uses cookies, as explained in our Privacy Policy . If you agree to th…" at bounding box center [493, 234] width 986 height 468
type input "21"
click at [495, 401] on li "F" at bounding box center [508, 402] width 58 height 16
type input "F"
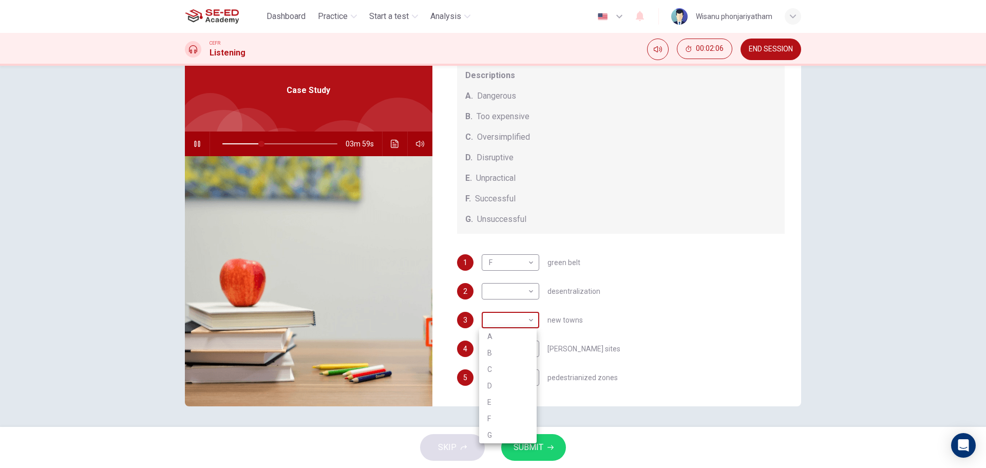
click at [516, 313] on body "This site uses cookies, as explained in our Privacy Policy . If you agree to th…" at bounding box center [493, 234] width 986 height 468
type input "34"
click at [501, 349] on li "B" at bounding box center [508, 353] width 58 height 16
type input "B"
click at [190, 145] on button "button" at bounding box center [197, 143] width 16 height 25
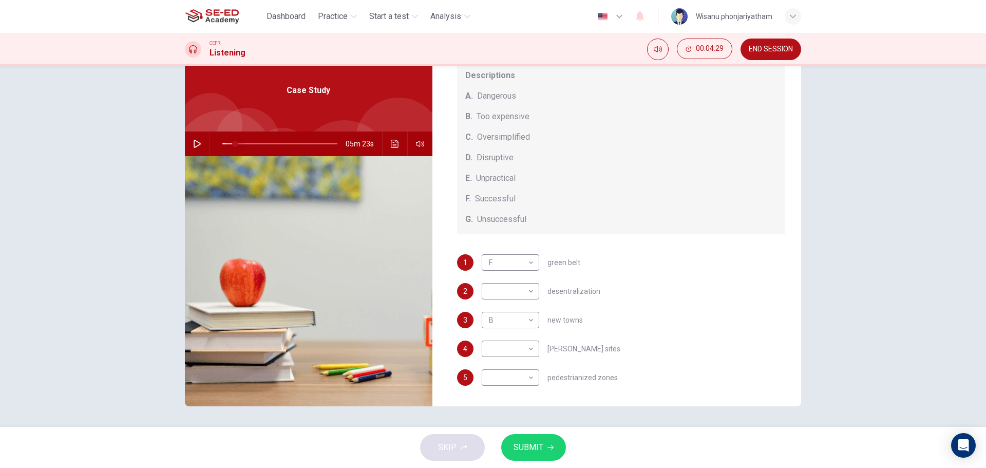
drag, startPoint x: 276, startPoint y: 144, endPoint x: 232, endPoint y: 151, distance: 44.7
click at [232, 147] on span at bounding box center [235, 144] width 6 height 6
click at [193, 145] on icon "button" at bounding box center [197, 144] width 8 height 8
click at [670, 176] on div "E. Unpractical" at bounding box center [621, 178] width 312 height 12
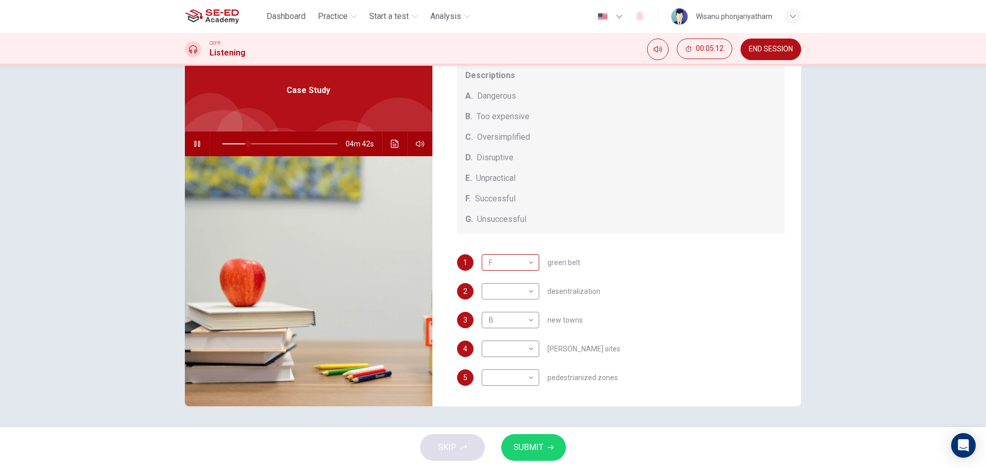
click at [511, 266] on body "This site uses cookies, as explained in our Privacy Policy . If you agree to th…" at bounding box center [493, 234] width 986 height 468
type input "23"
click at [490, 312] on li "C" at bounding box center [508, 312] width 58 height 16
type input "C"
click at [516, 294] on body "This site uses cookies, as explained in our Privacy Policy . If you agree to th…" at bounding box center [493, 234] width 986 height 468
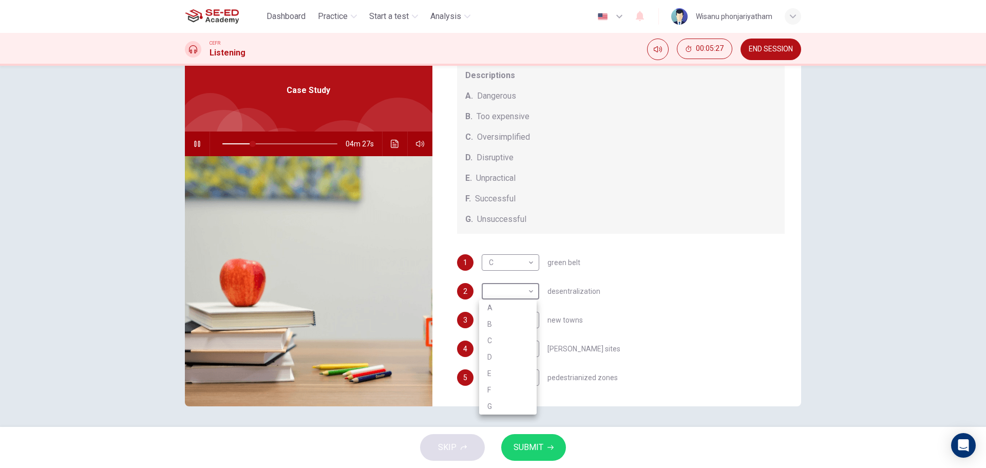
type input "27"
click at [494, 370] on li "E" at bounding box center [508, 373] width 58 height 16
type input "E"
click at [189, 143] on button "button" at bounding box center [197, 143] width 16 height 25
click at [397, 145] on button "Click to see the audio transcription" at bounding box center [395, 143] width 16 height 25
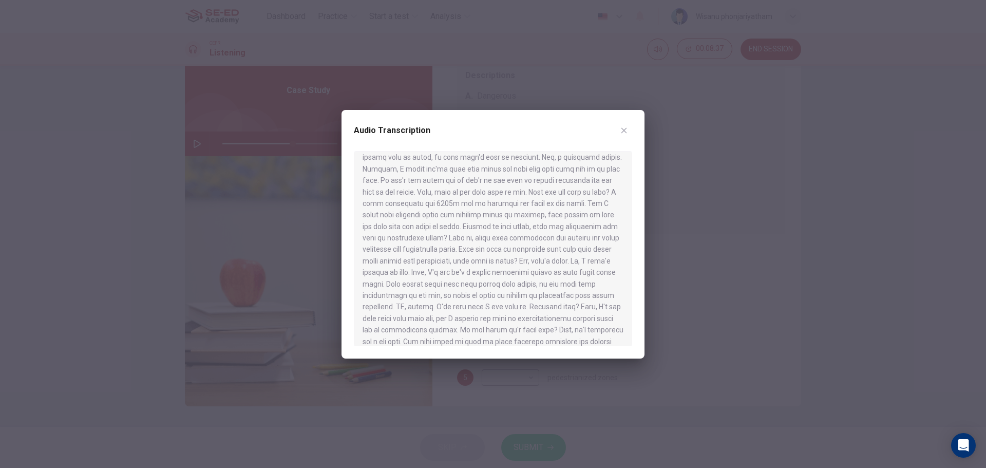
scroll to position [205, 0]
click at [626, 133] on icon "button" at bounding box center [624, 130] width 8 height 8
type input "61"
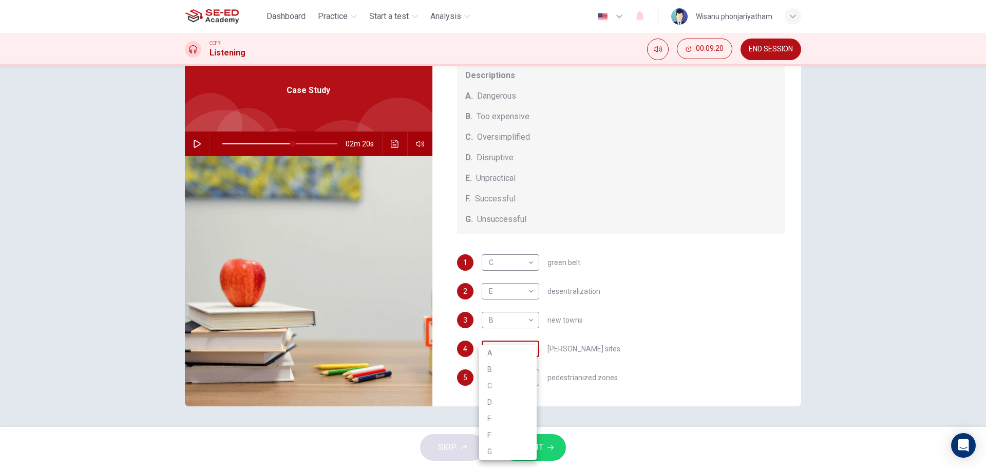
click at [523, 341] on body "This site uses cookies, as explained in our Privacy Policy . If you agree to th…" at bounding box center [493, 234] width 986 height 468
click at [498, 396] on li "D" at bounding box center [508, 402] width 58 height 16
type input "D"
type input "61"
click at [526, 379] on body "This site uses cookies, as explained in our Privacy Policy . If you agree to th…" at bounding box center [493, 234] width 986 height 468
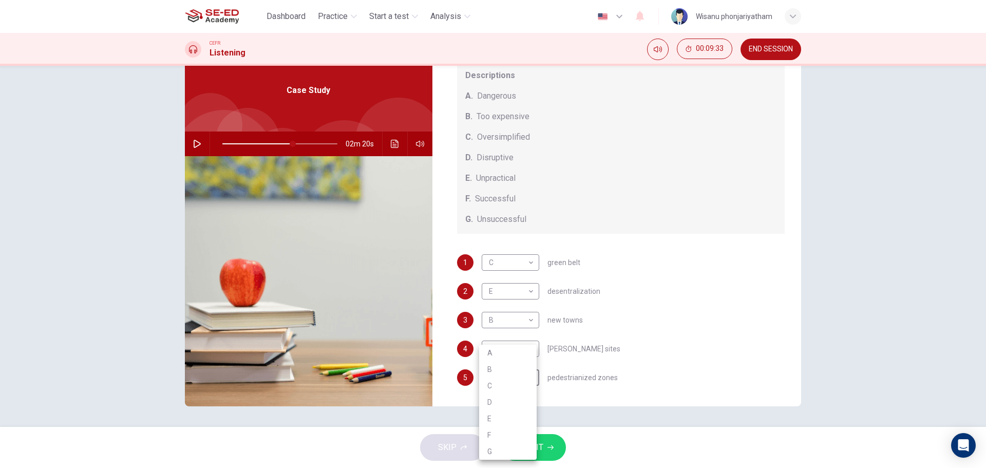
click at [491, 448] on li "G" at bounding box center [508, 451] width 58 height 16
type input "G"
click at [538, 447] on span "SUBMIT" at bounding box center [529, 447] width 30 height 14
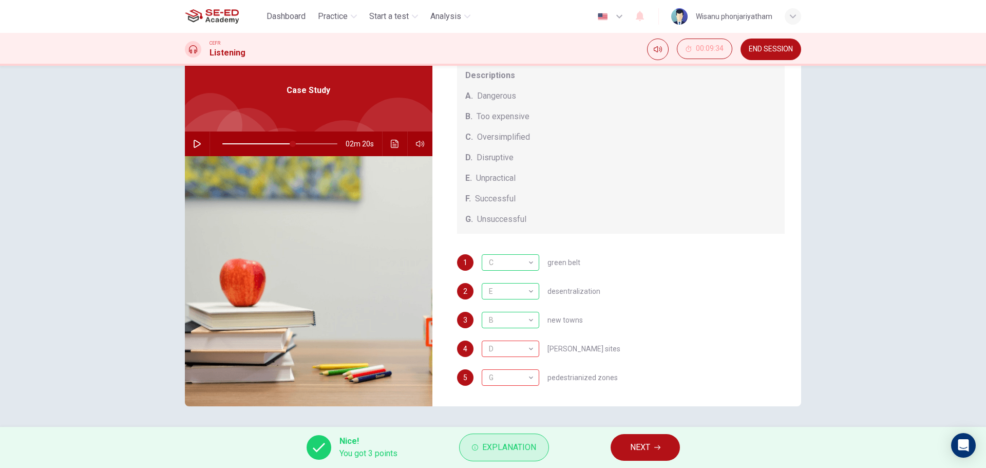
click at [503, 448] on span "Explanation" at bounding box center [509, 447] width 54 height 14
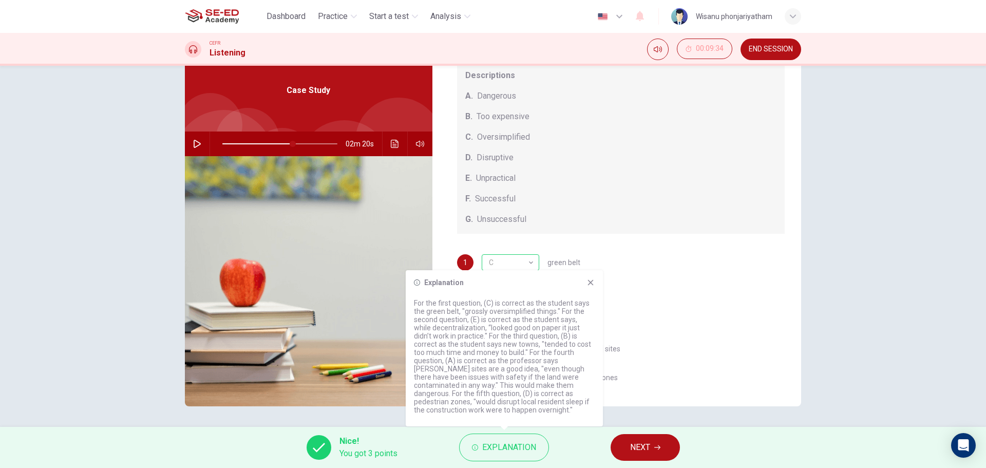
click at [674, 347] on div "4 D D ​ brownfield sites" at bounding box center [621, 348] width 328 height 16
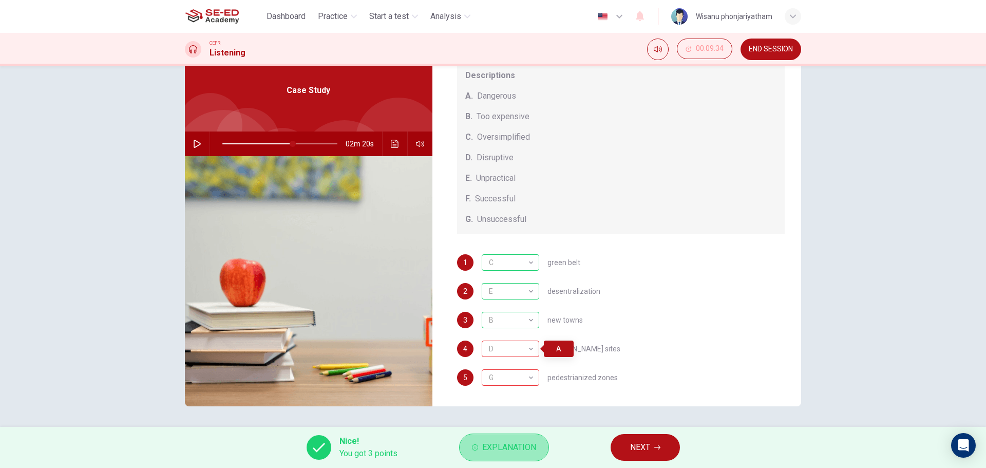
click at [481, 449] on button "Explanation" at bounding box center [504, 447] width 90 height 28
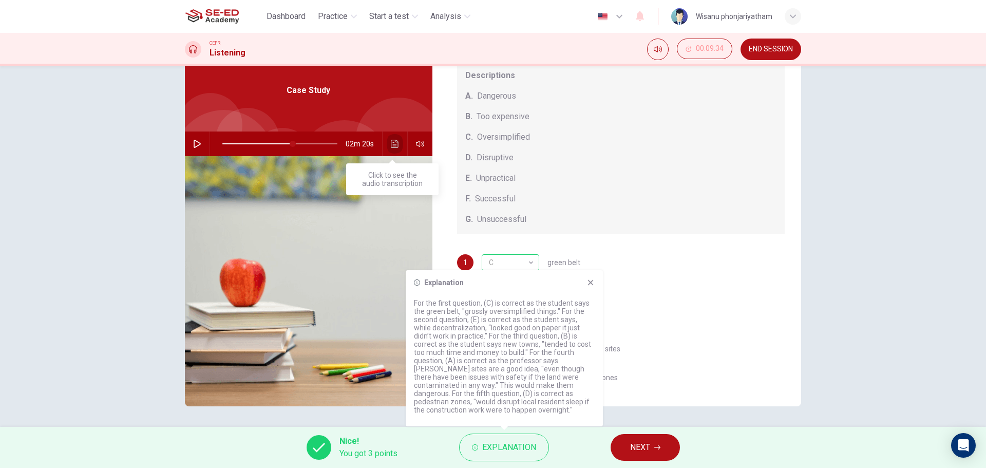
click at [391, 146] on icon "Click to see the audio transcription" at bounding box center [395, 144] width 8 height 8
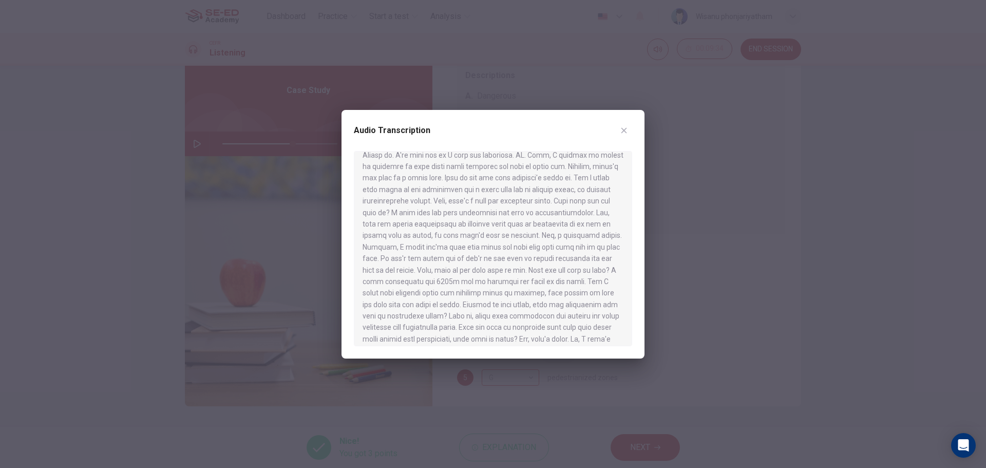
scroll to position [103, 0]
drag, startPoint x: 473, startPoint y: 265, endPoint x: 510, endPoint y: 276, distance: 38.7
click at [503, 276] on div at bounding box center [493, 248] width 278 height 195
drag, startPoint x: 416, startPoint y: 273, endPoint x: 499, endPoint y: 292, distance: 84.7
click at [490, 290] on div at bounding box center [493, 248] width 278 height 195
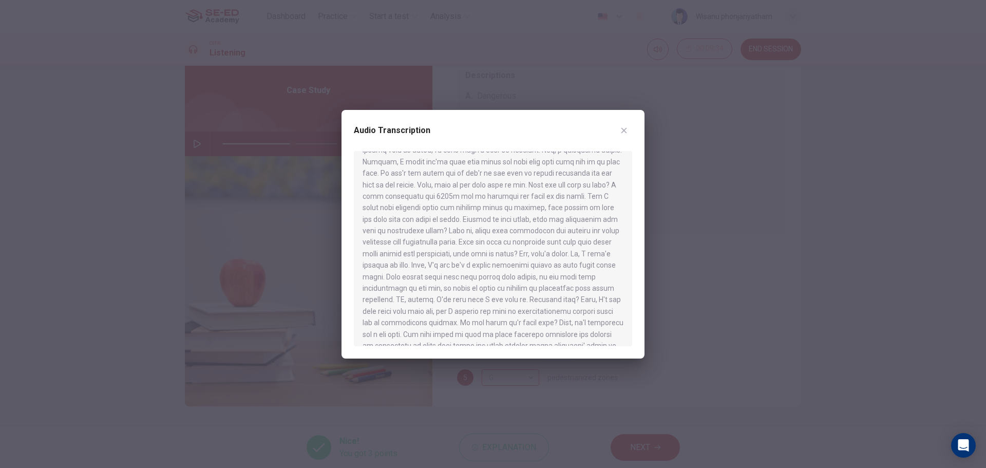
scroll to position [205, 0]
click at [623, 129] on icon "button" at bounding box center [624, 130] width 6 height 6
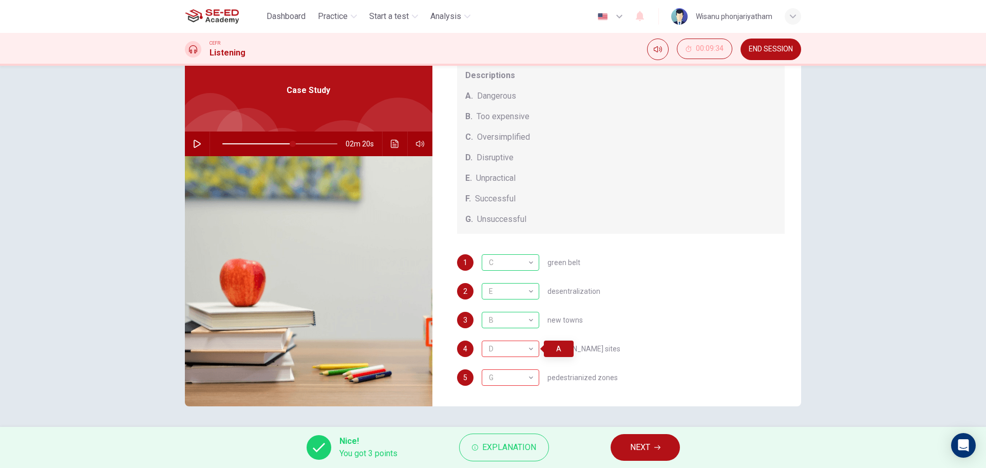
click at [634, 450] on span "NEXT" at bounding box center [640, 447] width 20 height 14
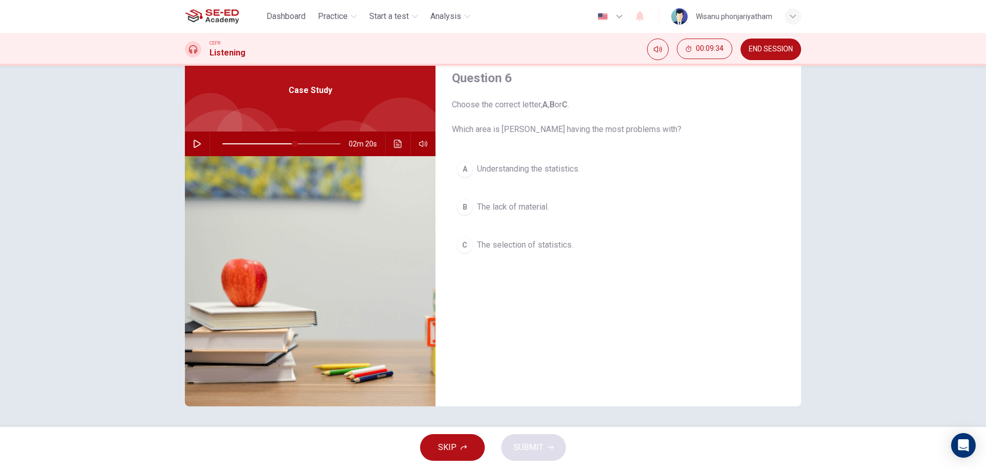
scroll to position [0, 0]
click at [195, 147] on icon "button" at bounding box center [197, 144] width 8 height 8
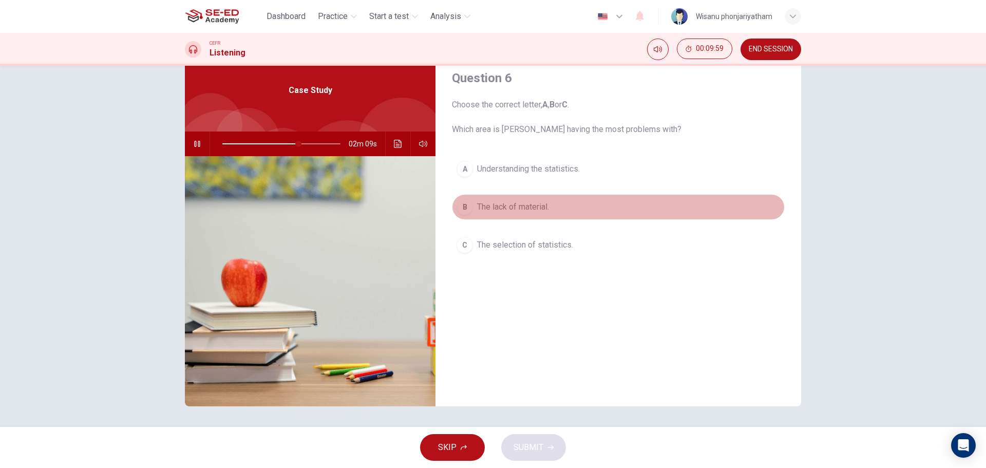
click at [523, 205] on span "The lack of material." at bounding box center [513, 207] width 72 height 12
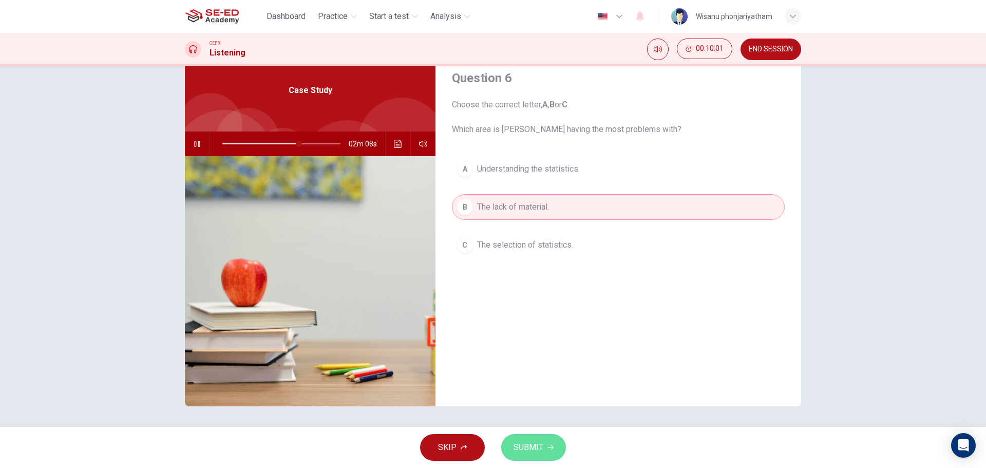
click at [538, 450] on span "SUBMIT" at bounding box center [529, 447] width 30 height 14
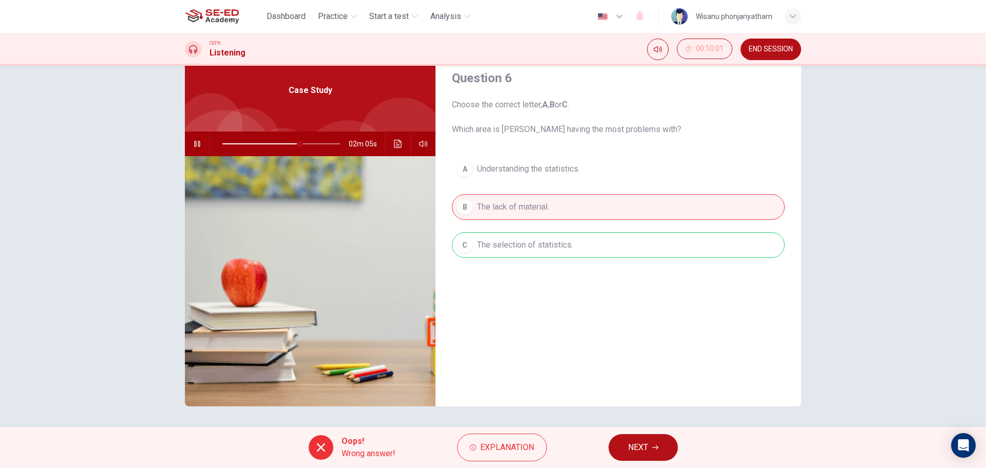
click at [637, 443] on span "NEXT" at bounding box center [638, 447] width 20 height 14
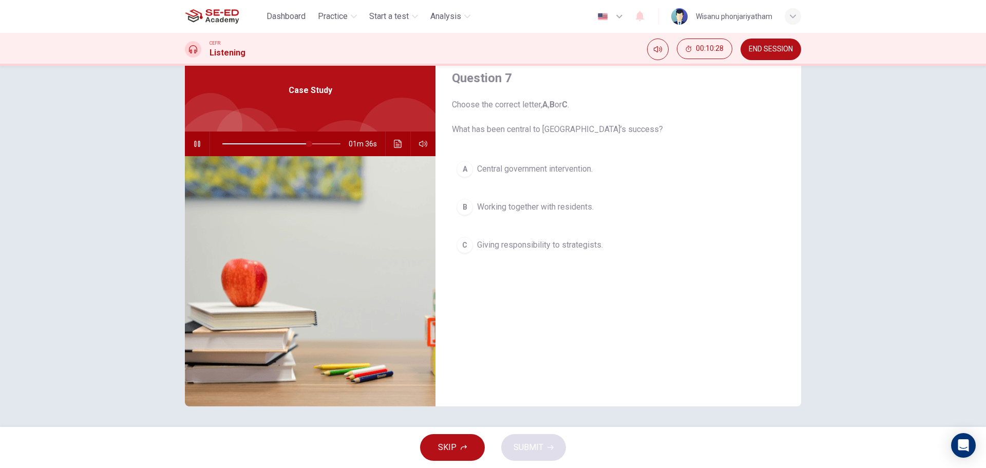
click at [510, 169] on span "Central government intervention." at bounding box center [535, 169] width 116 height 12
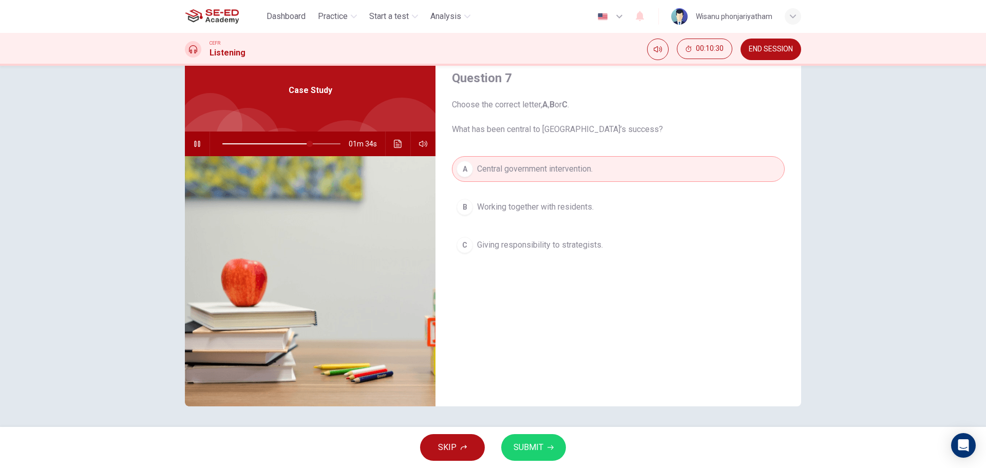
click at [518, 451] on span "SUBMIT" at bounding box center [529, 447] width 30 height 14
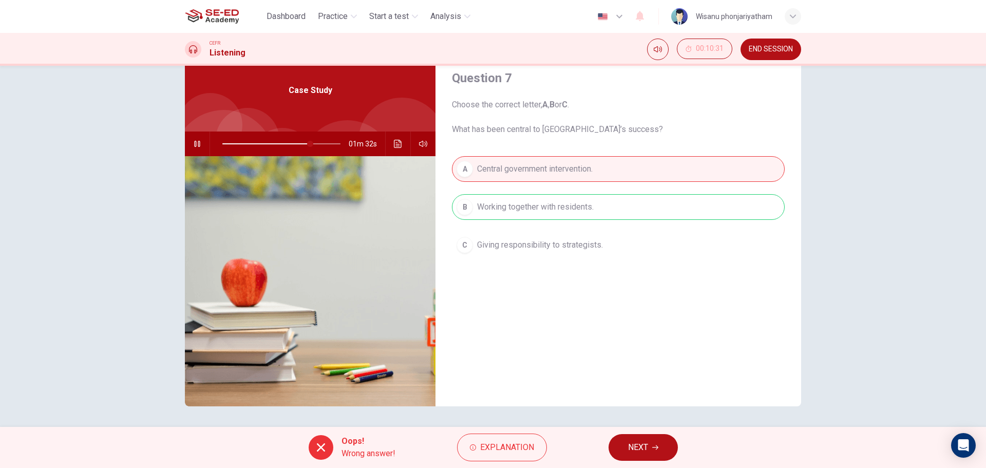
click at [637, 439] on button "NEXT" at bounding box center [643, 447] width 69 height 27
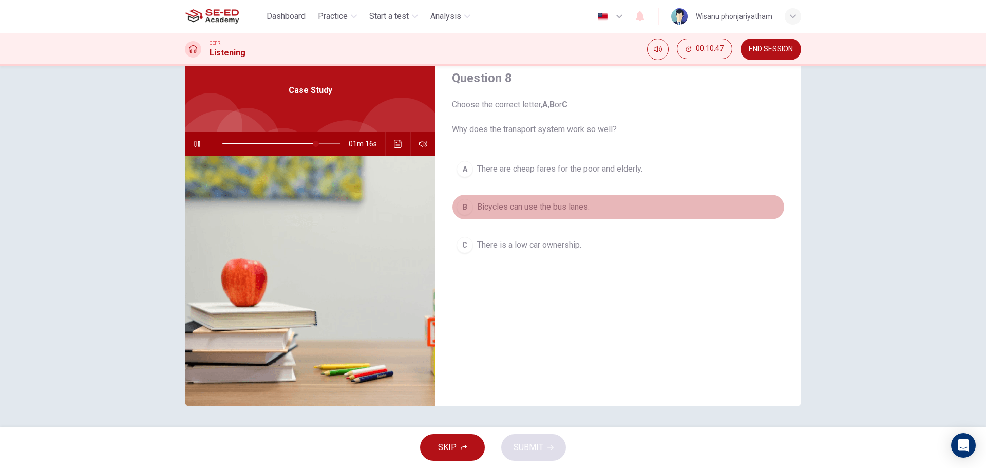
click at [520, 209] on span "Bicycles can use the bus lanes." at bounding box center [533, 207] width 112 height 12
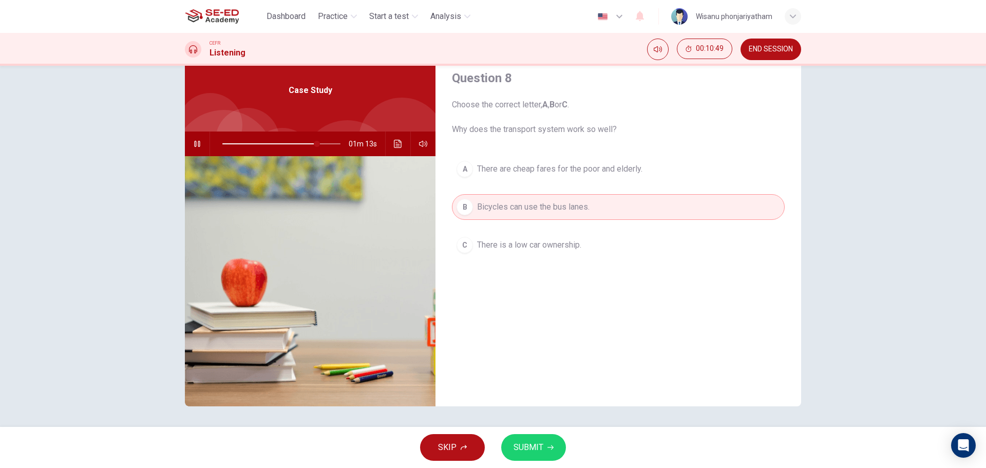
click at [593, 173] on span "There are cheap fares for the poor and elderly." at bounding box center [559, 169] width 165 height 12
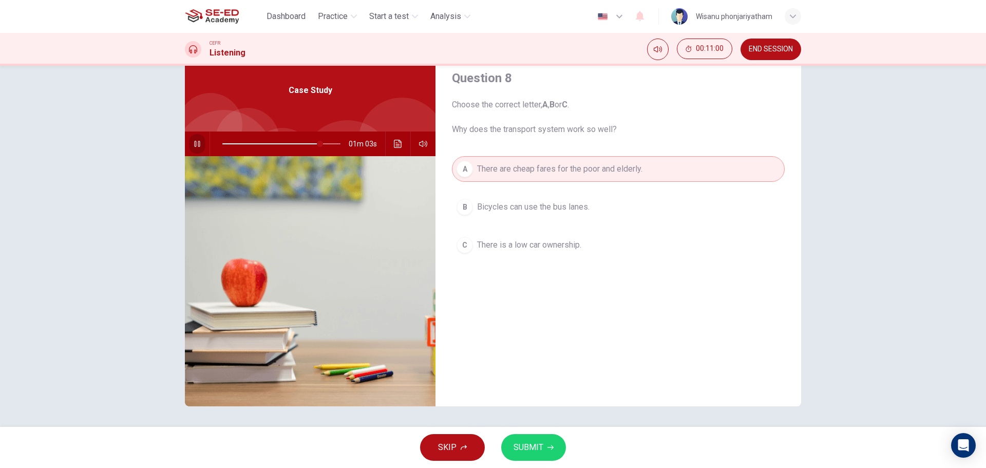
click at [193, 146] on icon "button" at bounding box center [197, 144] width 8 height 8
click at [543, 438] on button "SUBMIT" at bounding box center [533, 447] width 65 height 27
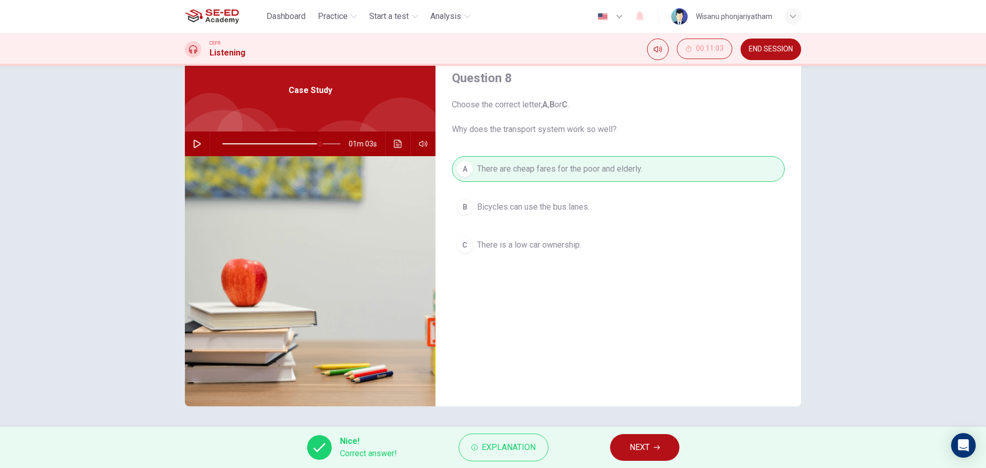
click at [646, 447] on span "NEXT" at bounding box center [640, 447] width 20 height 14
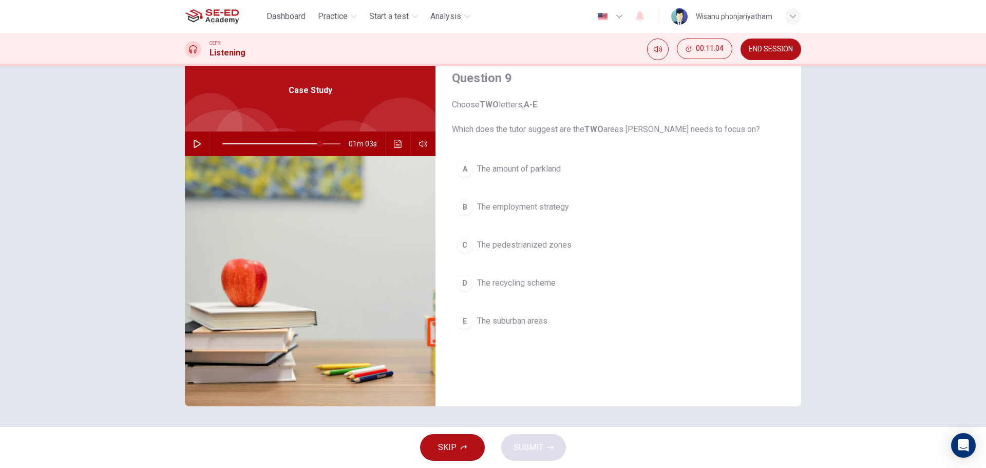
click at [193, 146] on icon "button" at bounding box center [197, 144] width 8 height 8
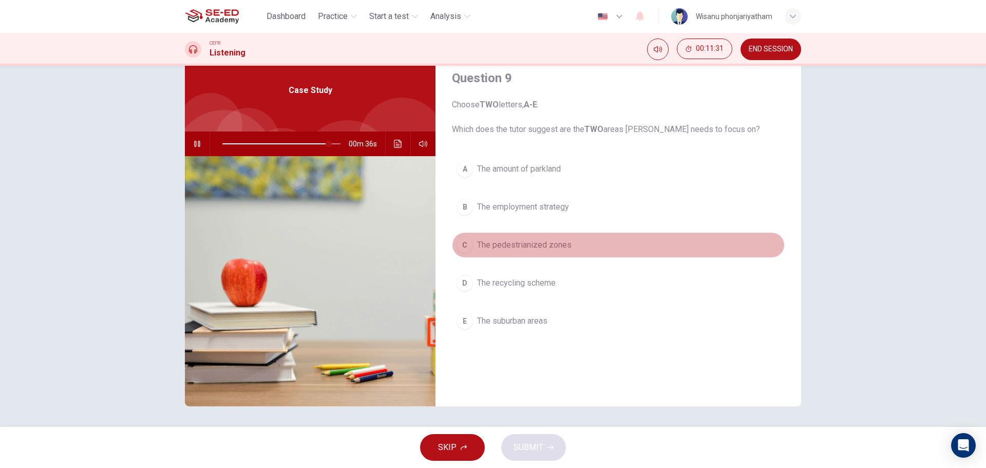
click at [547, 245] on span "The pedestrianized zones" at bounding box center [524, 245] width 94 height 12
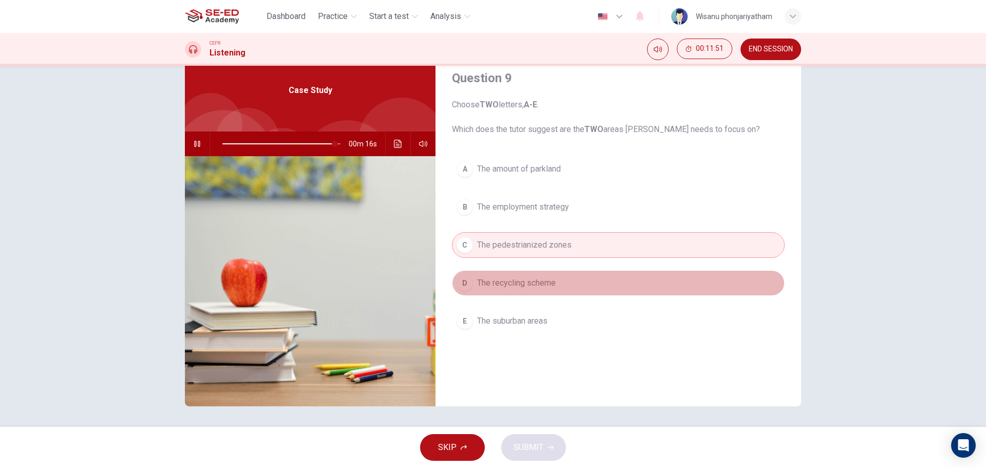
click at [535, 282] on span "The recycling scheme" at bounding box center [516, 283] width 79 height 12
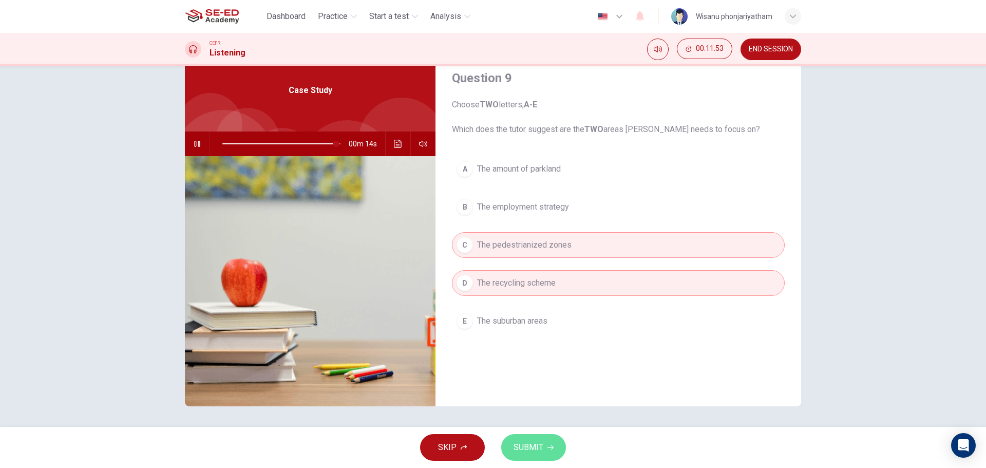
click at [518, 453] on span "SUBMIT" at bounding box center [529, 447] width 30 height 14
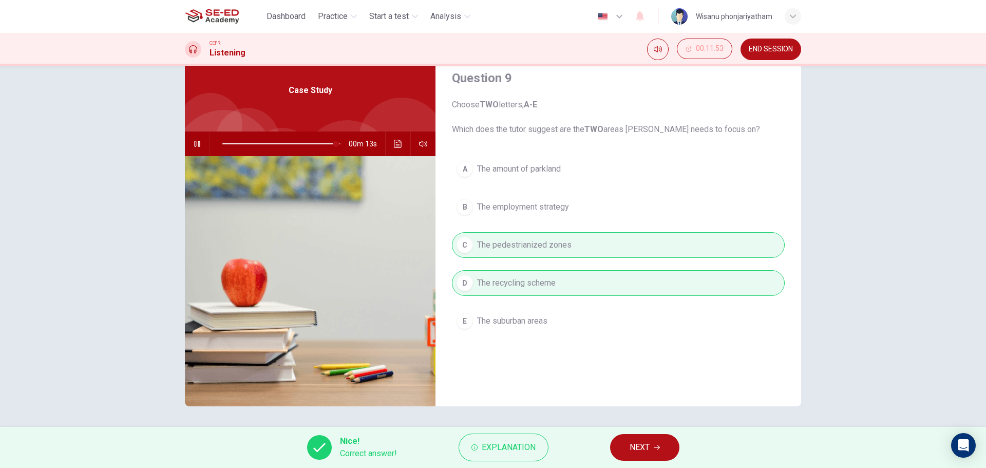
type input "96"
click at [642, 445] on span "NEXT" at bounding box center [640, 447] width 20 height 14
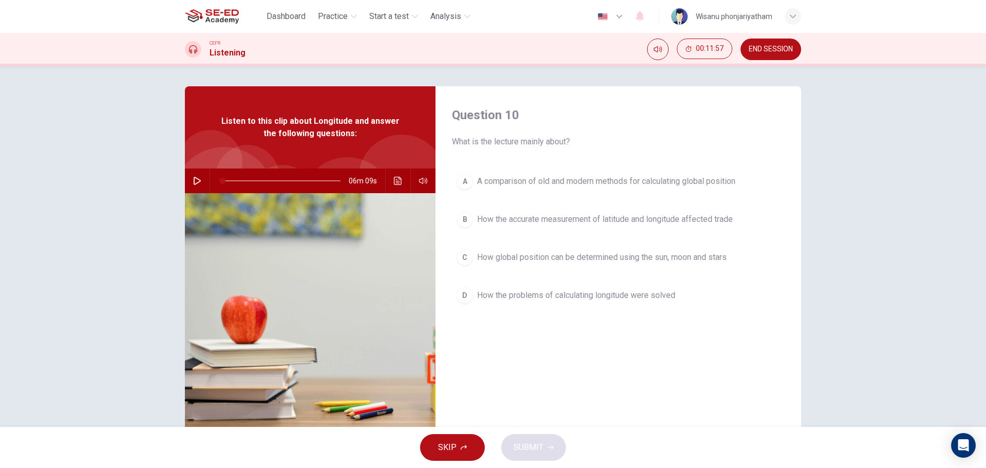
click at [778, 53] on span "END SESSION" at bounding box center [771, 49] width 44 height 8
